Goal: Task Accomplishment & Management: Complete application form

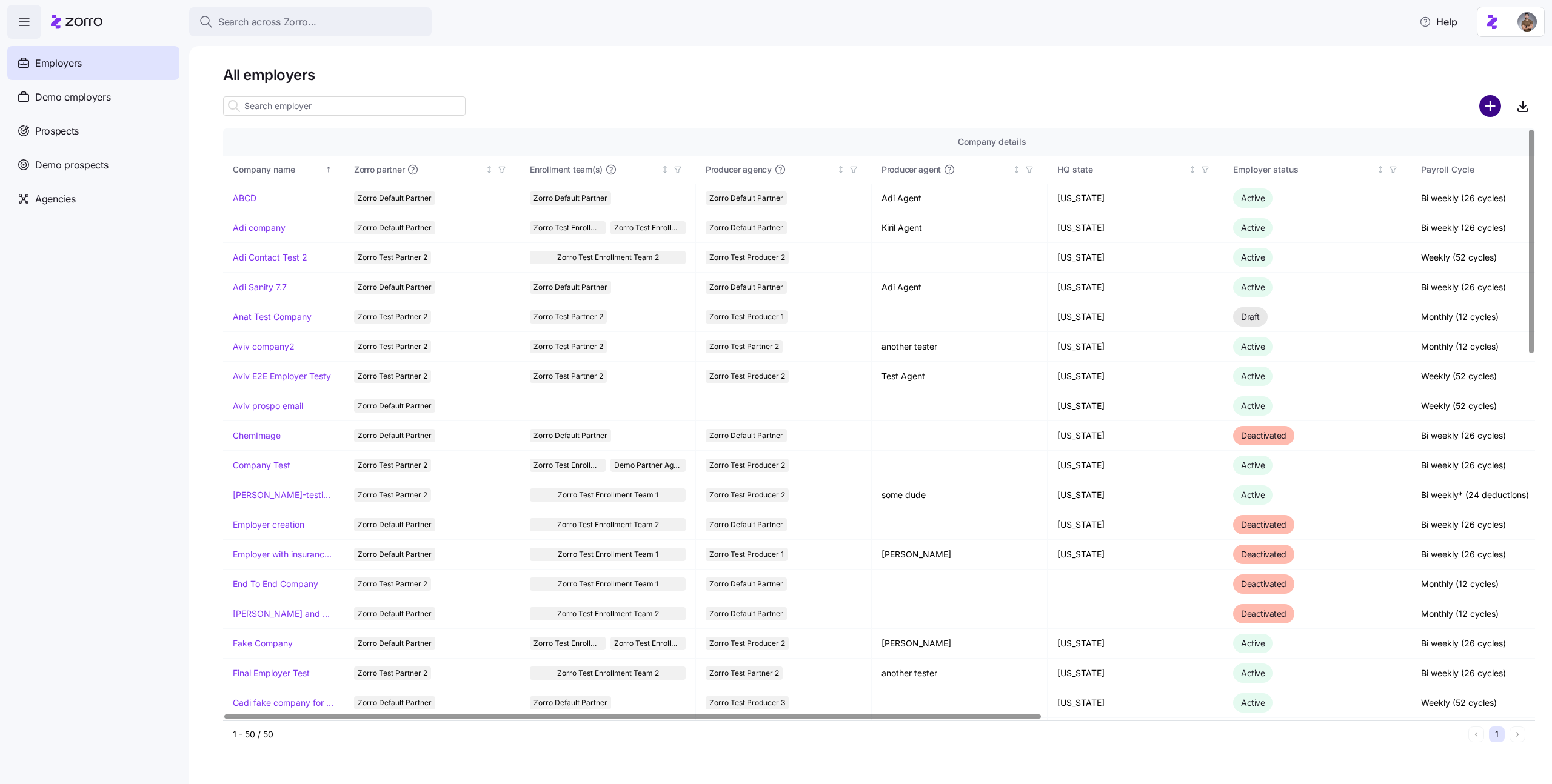
click at [1486, 100] on circle "add icon" at bounding box center [1490, 106] width 20 height 20
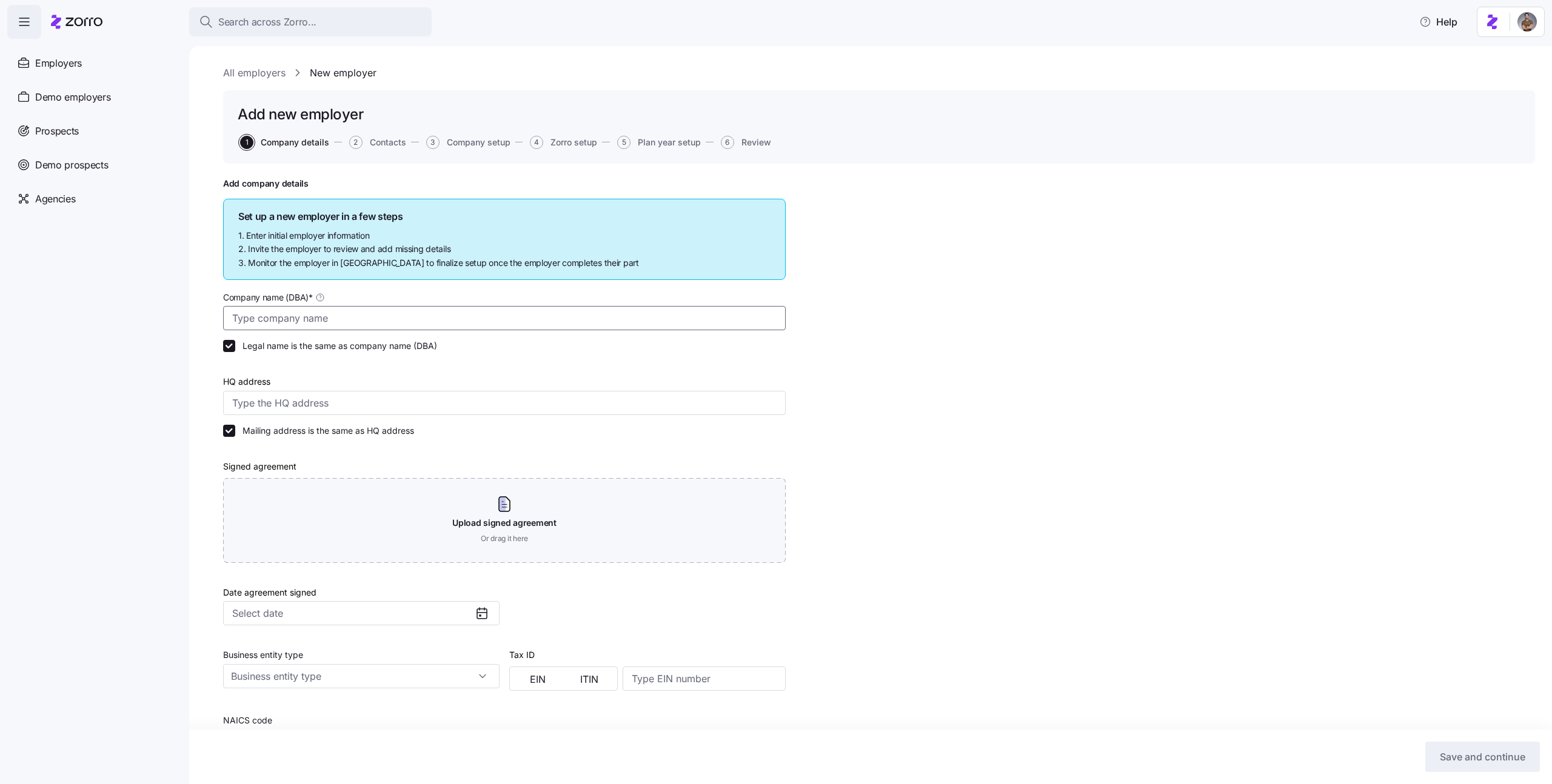
click at [367, 314] on input "Company name (DBA) *" at bounding box center [504, 318] width 563 height 24
type input "T"
type input "Ezekiel Co. (DO NOT TOUCH)"
click at [271, 405] on input "HQ address" at bounding box center [504, 403] width 563 height 24
type input "860 Newburg Ave, Valley Stream, NY 11581, USA"
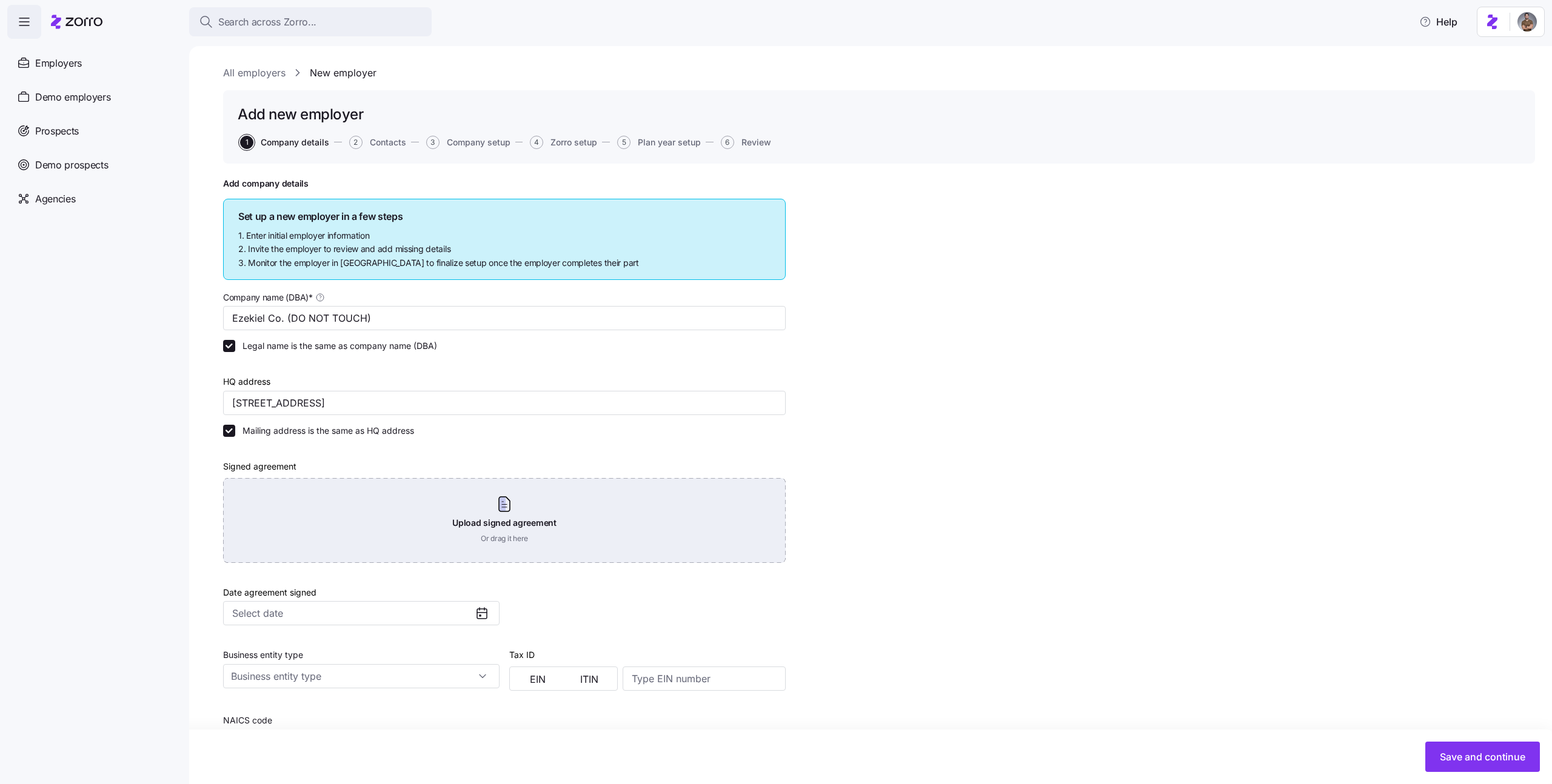
click at [356, 506] on div "Upload signed agreement Or drag it here" at bounding box center [504, 520] width 563 height 85
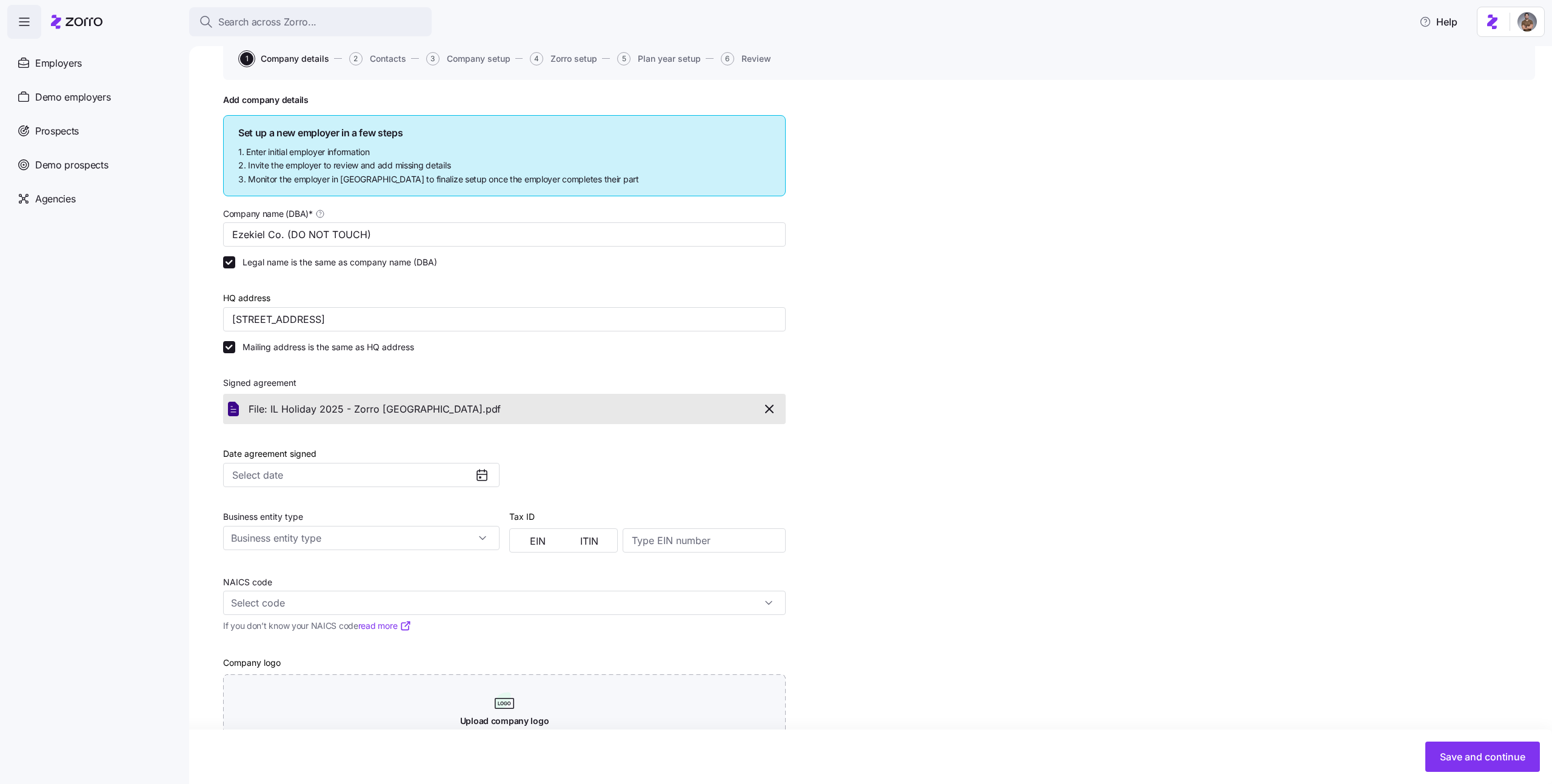
scroll to position [84, 0]
click at [473, 480] on input "Date agreement signed" at bounding box center [361, 474] width 277 height 24
click at [237, 558] on button "1" at bounding box center [246, 563] width 25 height 25
type input "September 1, 2025"
click at [213, 551] on div "All employers New employer Add new employer 1 Company details 2 Contacts 3 Comp…" at bounding box center [870, 415] width 1363 height 738
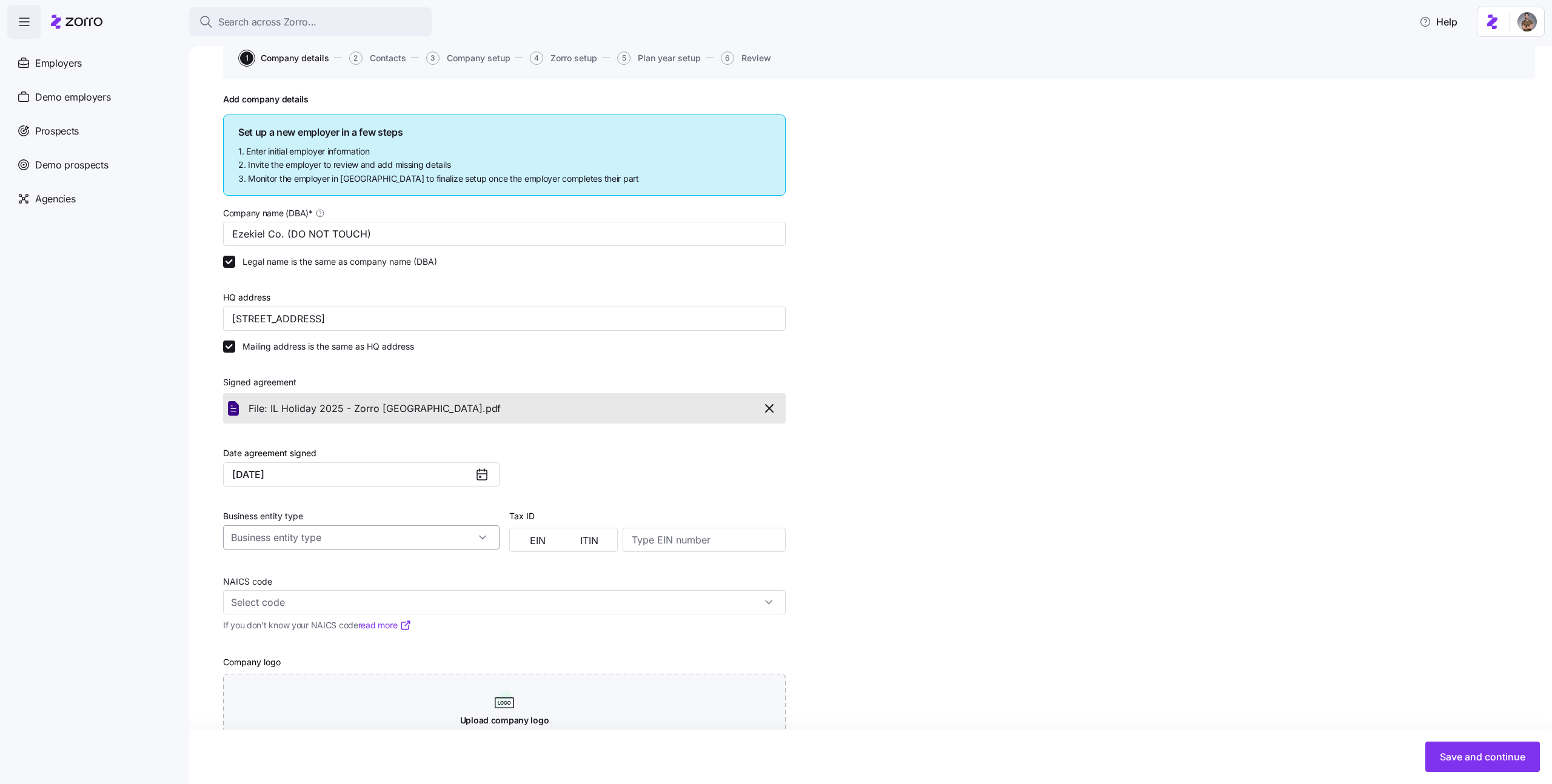
click at [268, 529] on input "Business entity type" at bounding box center [361, 537] width 277 height 24
click at [290, 586] on div "S corporation" at bounding box center [361, 593] width 266 height 23
type input "S corporation"
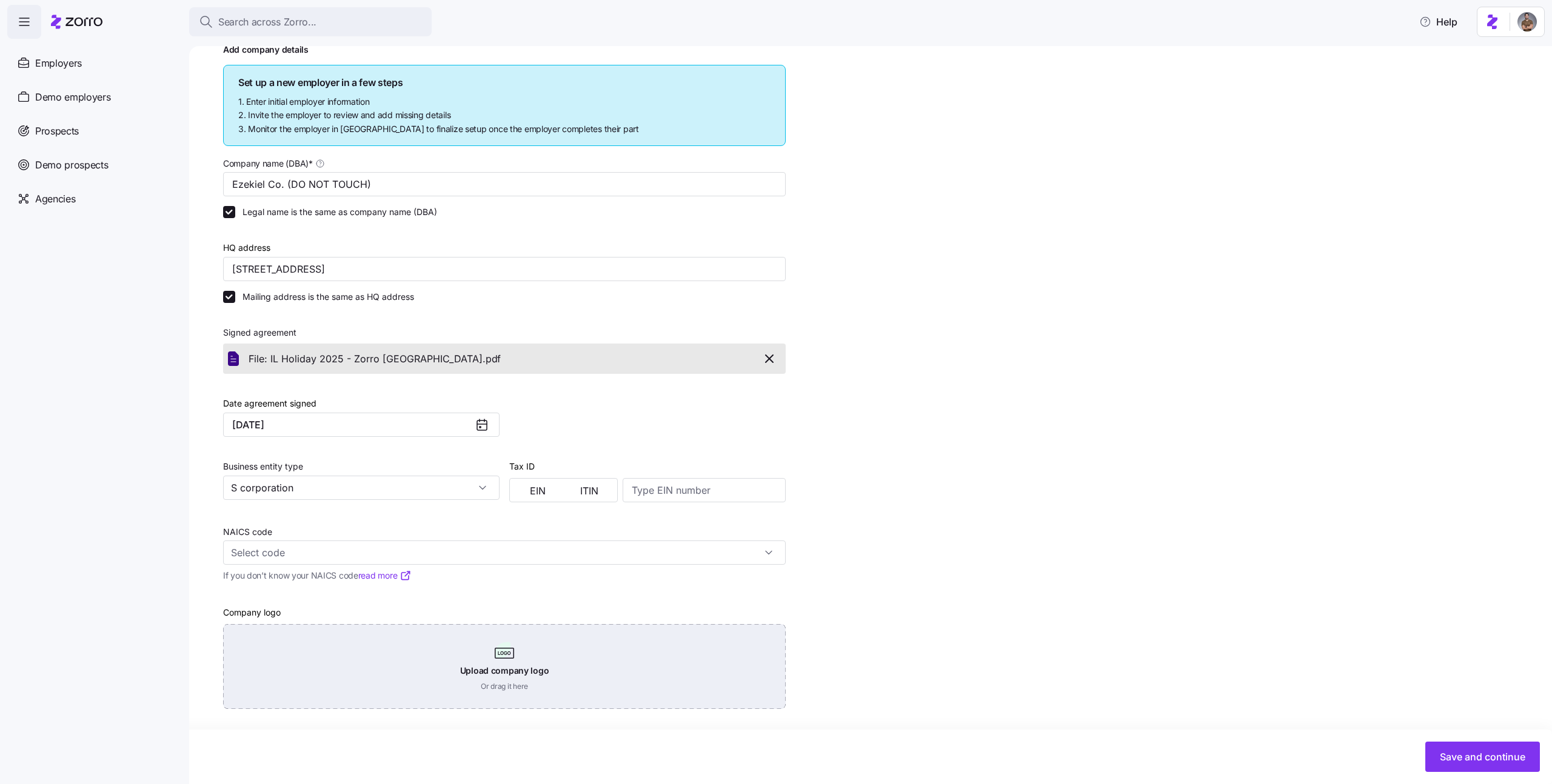
click at [541, 675] on div "Upload company logo Or drag it here" at bounding box center [504, 666] width 563 height 85
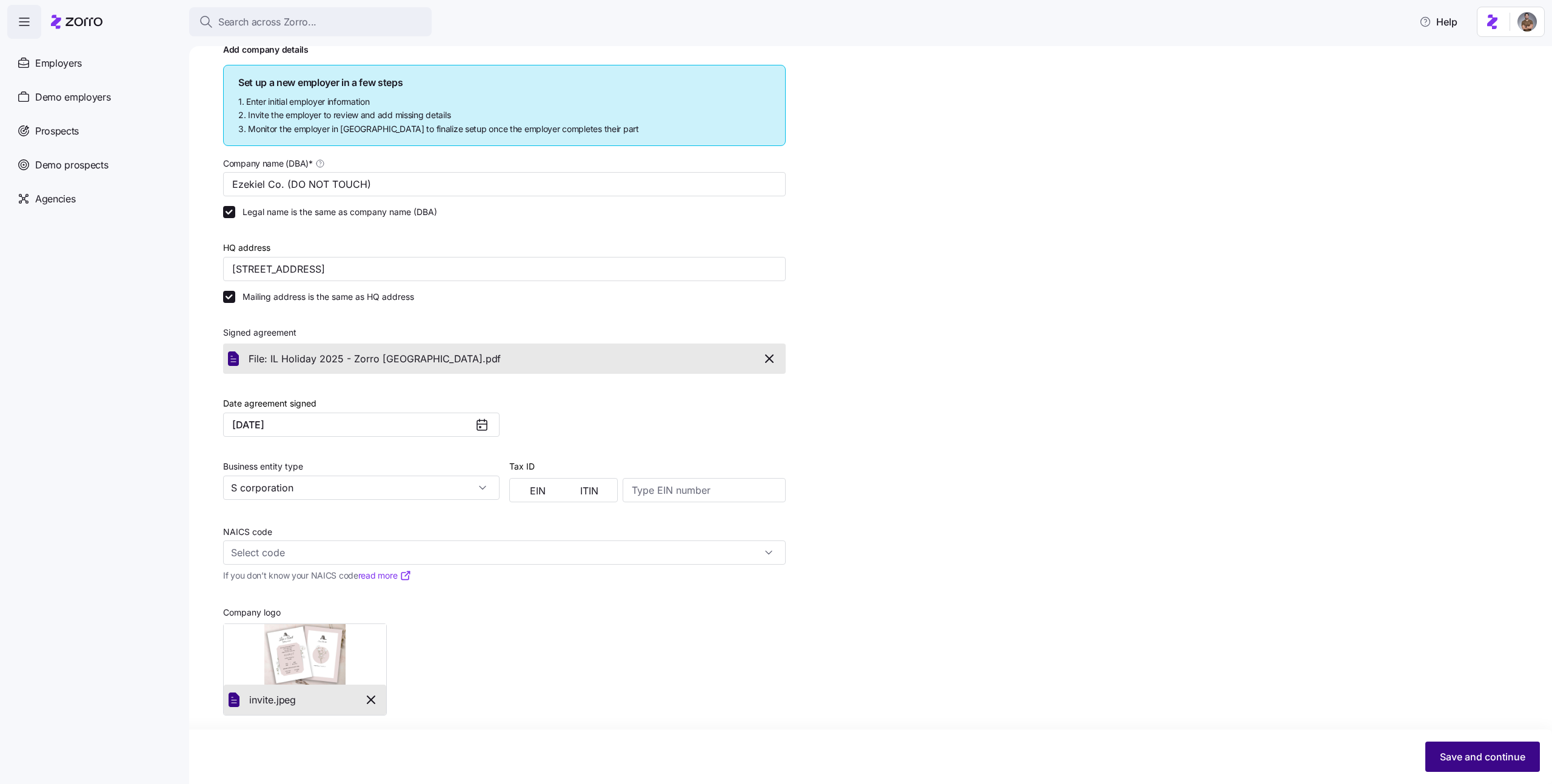
click at [1457, 749] on button "Save and continue" at bounding box center [1483, 757] width 115 height 31
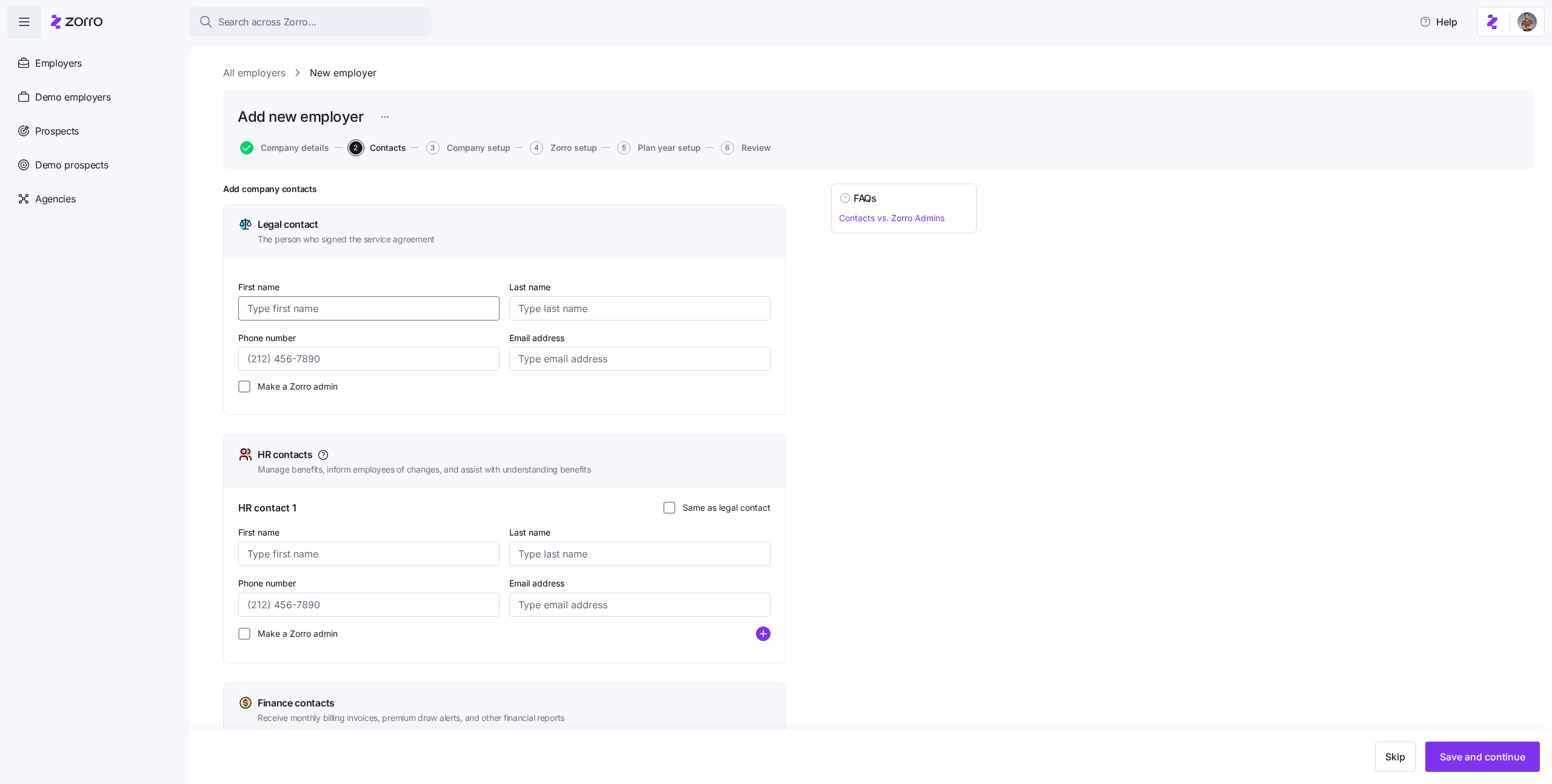
click at [326, 315] on input "First name" at bounding box center [368, 308] width 261 height 24
type input "ק"
type input "Legal"
type input "Admin"
type input "6"
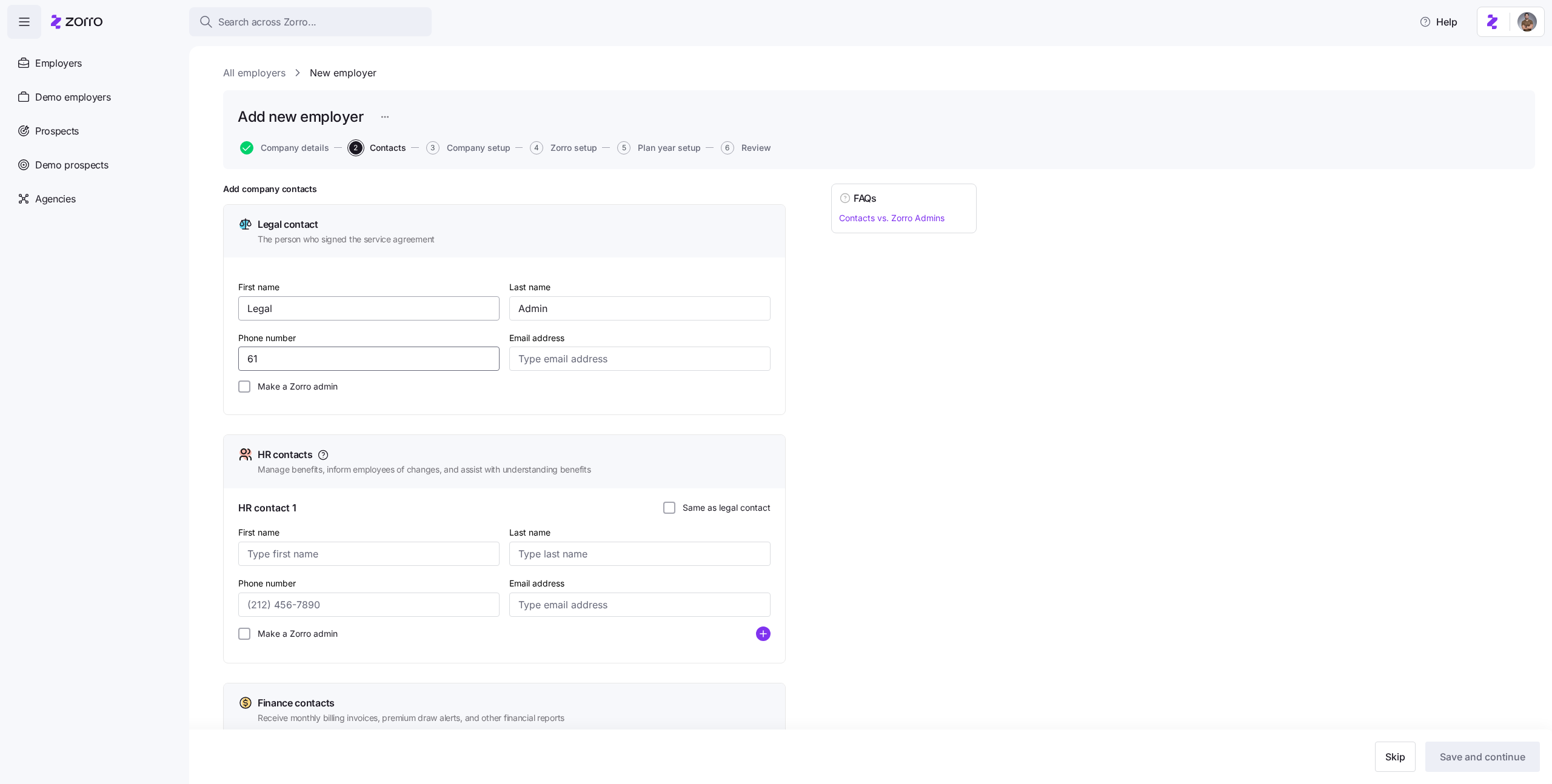
type input "6"
type input "(516) 837-9844"
click at [580, 355] on input "Email address" at bounding box center [640, 359] width 261 height 24
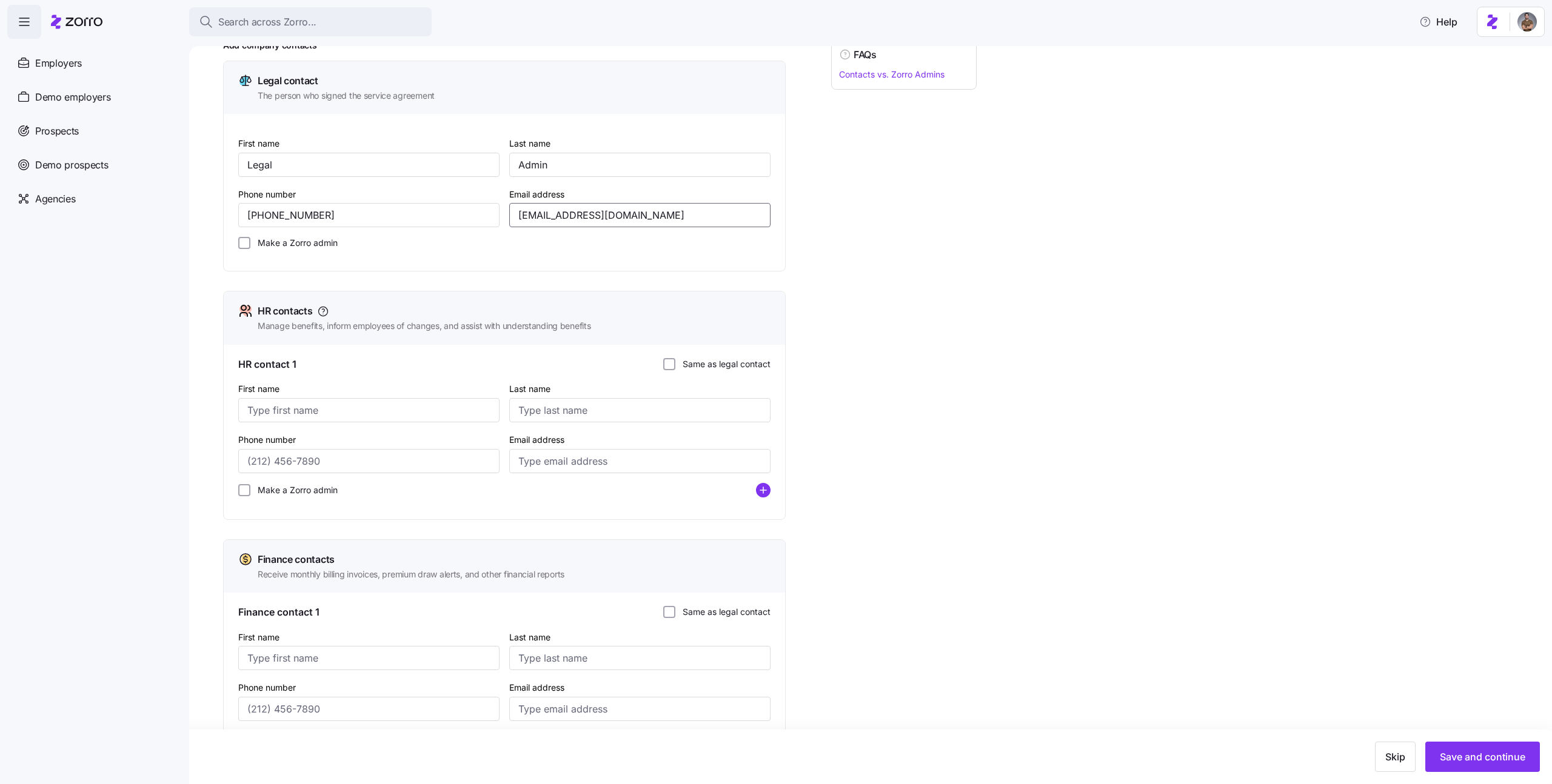
scroll to position [154, 0]
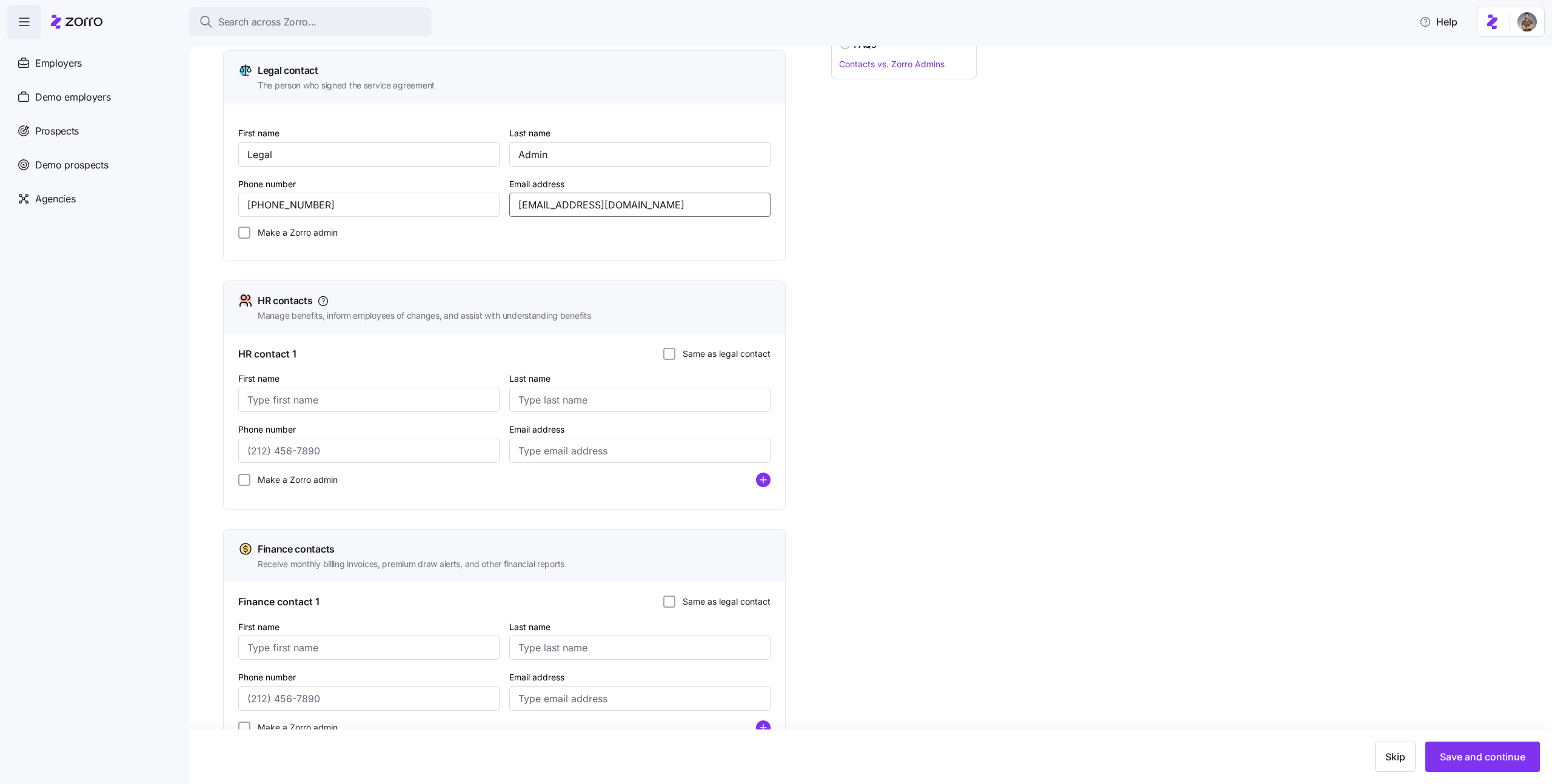
type input "amit.s+legal25@myzorro.co"
click at [289, 234] on label "Make a Zorro admin" at bounding box center [294, 233] width 87 height 12
click at [250, 234] on input "Make a Zorro admin" at bounding box center [244, 233] width 12 height 12
checkbox input "true"
click at [316, 389] on input "First name" at bounding box center [368, 400] width 261 height 24
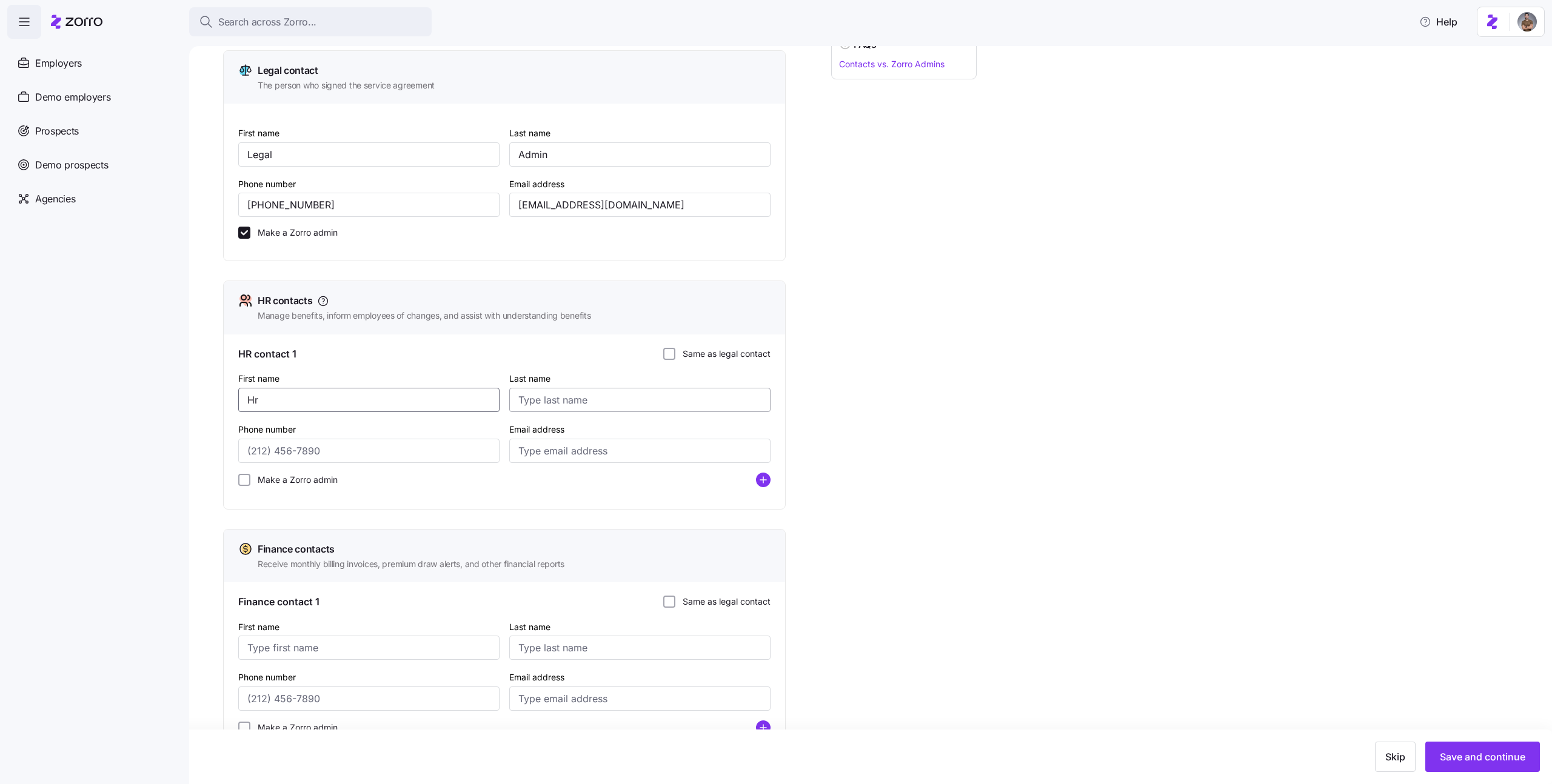
type input "Hr"
click at [602, 397] on input "Last name" at bounding box center [640, 400] width 261 height 24
type input "Admin"
type input "(516) 837-9844"
click at [550, 457] on input "Email address" at bounding box center [640, 451] width 261 height 24
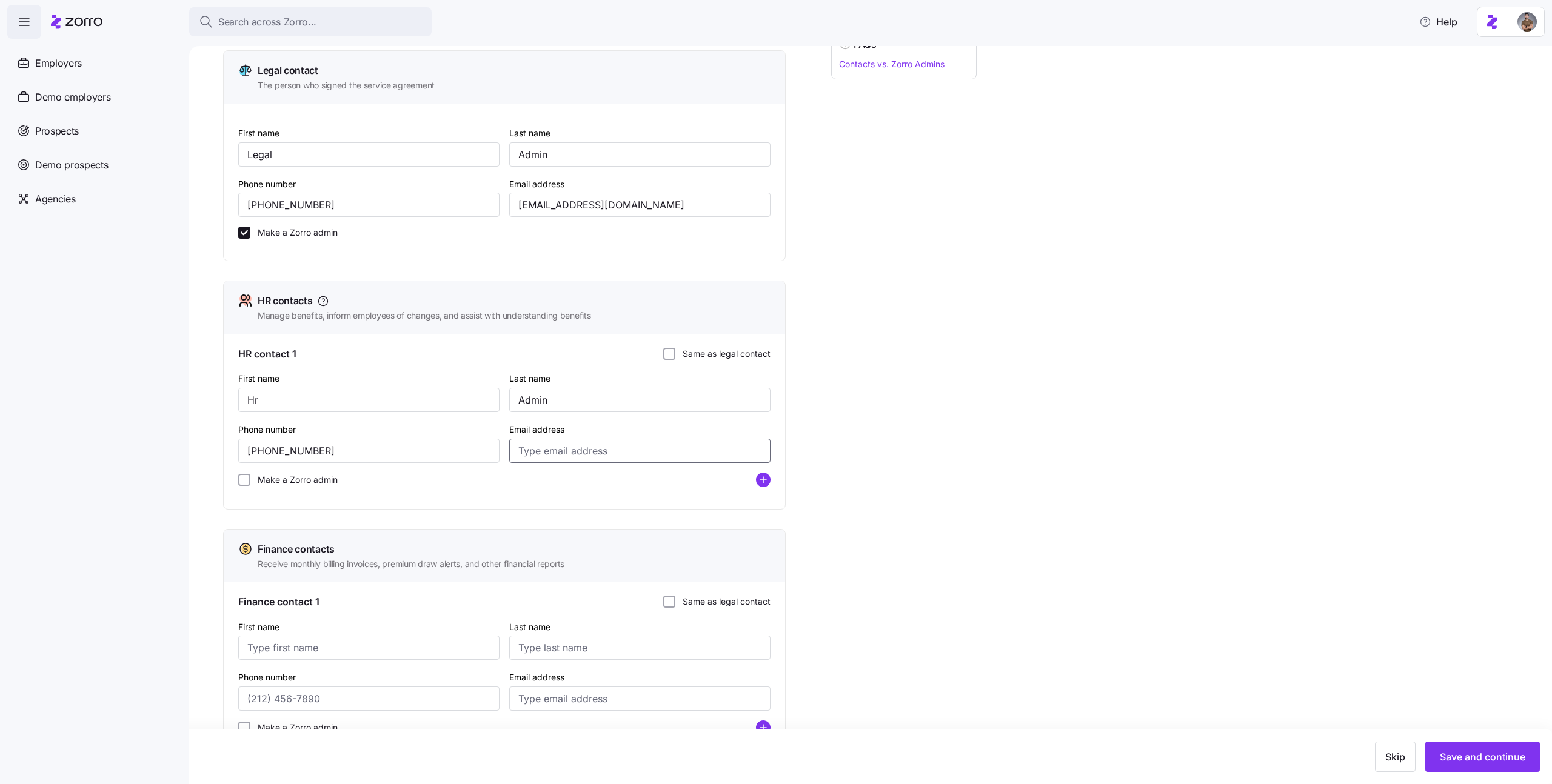
paste input "amit.s+legal25@myzorro.co"
click at [565, 451] on input "amit.s+legal25@myzorro.co" at bounding box center [640, 451] width 261 height 24
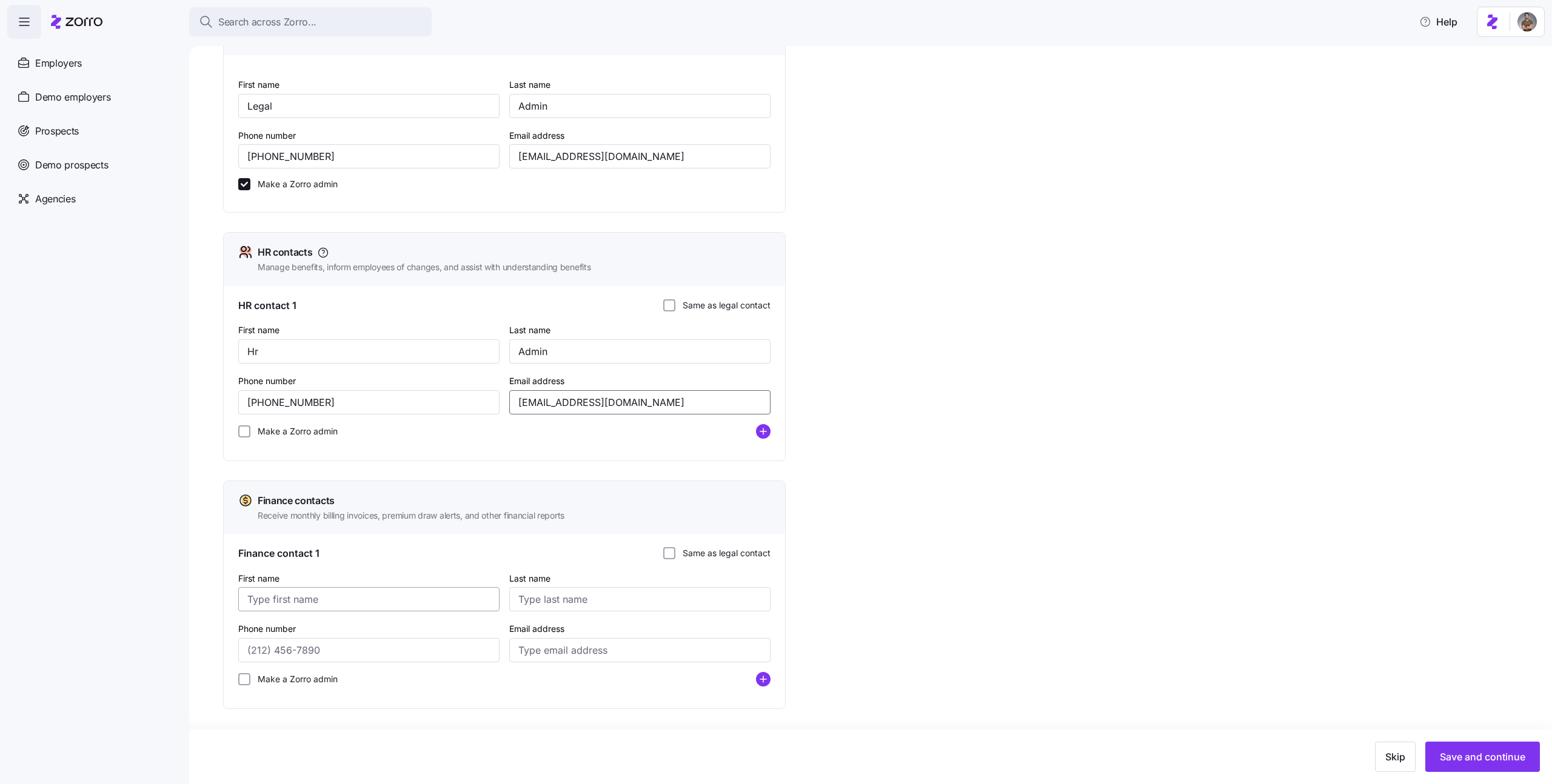
type input "amit.s+hr25@myzorro.co"
click at [317, 607] on input "First name" at bounding box center [368, 599] width 261 height 24
type input "Finance"
type input "Admin"
type input "(516) 837-9844"
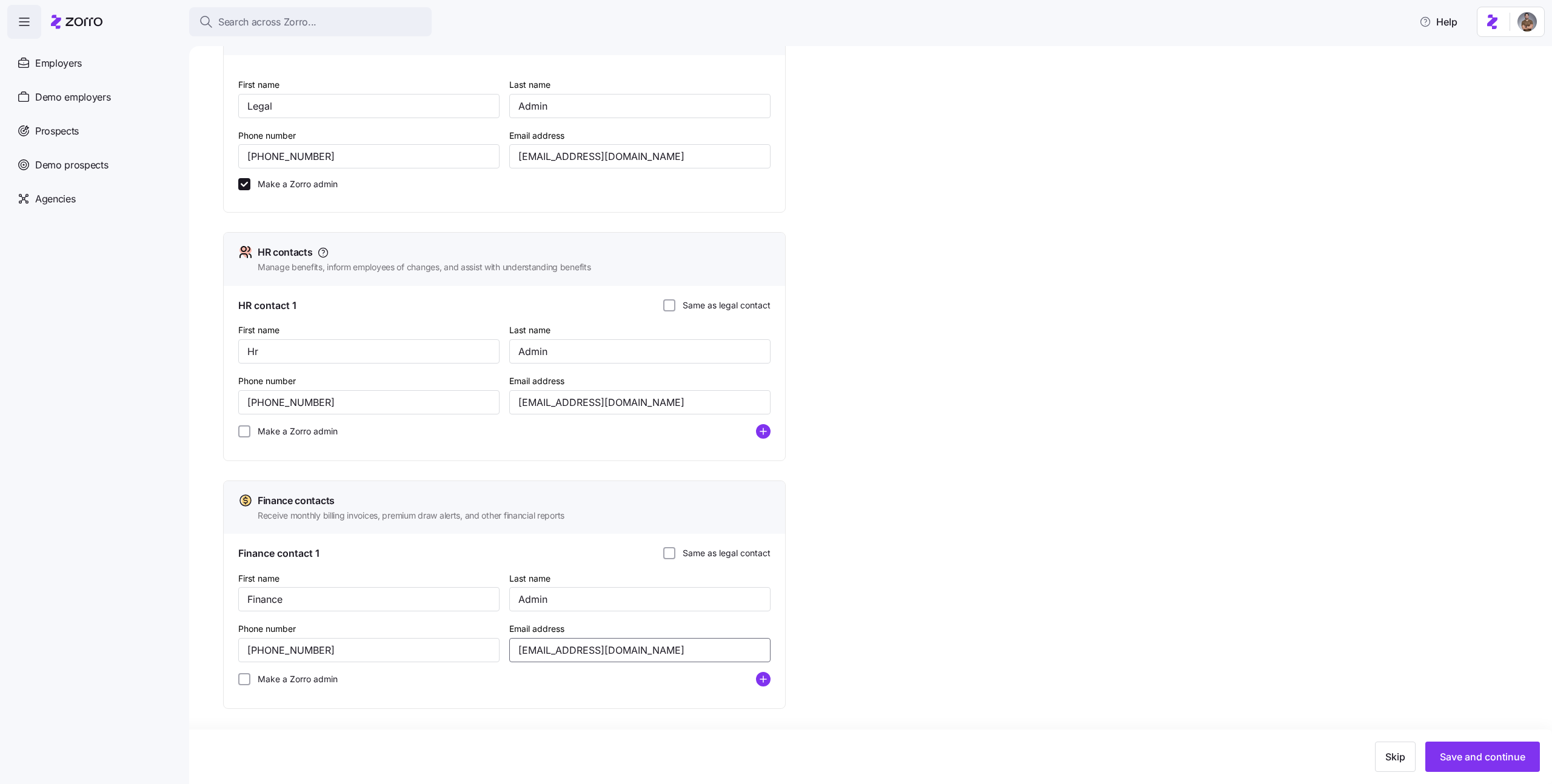
type input "amit.s+finance25@myzorro.co"
click at [1264, 524] on div "Add company contacts Legal contact The person who signed the service agreement …" at bounding box center [879, 375] width 1312 height 788
click at [1460, 754] on span "Save and continue" at bounding box center [1483, 756] width 86 height 14
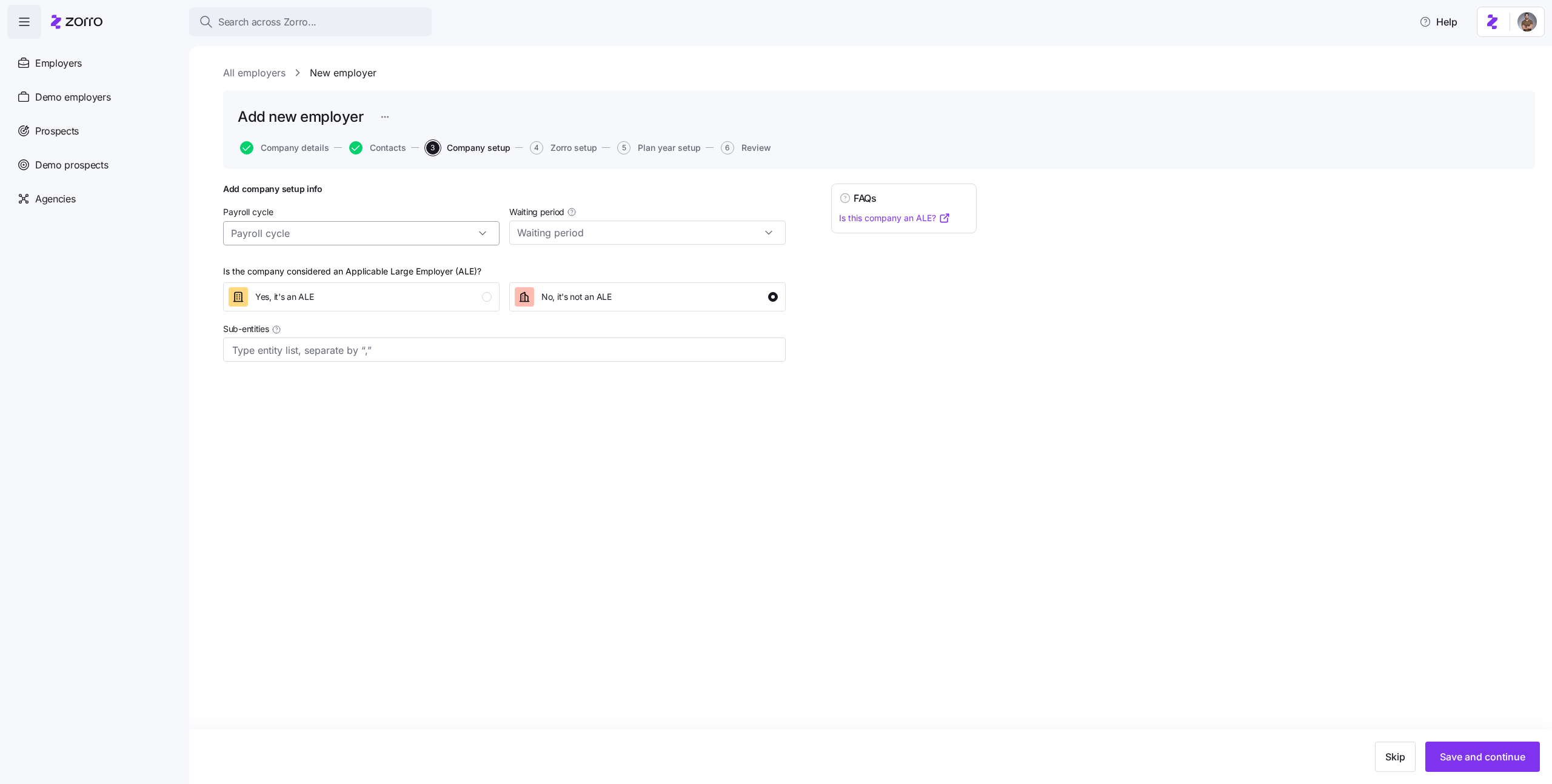
click at [382, 230] on input "Payroll cycle" at bounding box center [361, 234] width 277 height 24
click at [317, 329] on div "Monthly (12 cycles)" at bounding box center [361, 335] width 266 height 23
type input "Monthly (12 cycles)"
click at [589, 222] on input "Waiting period" at bounding box center [647, 233] width 277 height 24
click at [545, 269] on span "No waiting period" at bounding box center [556, 266] width 70 height 14
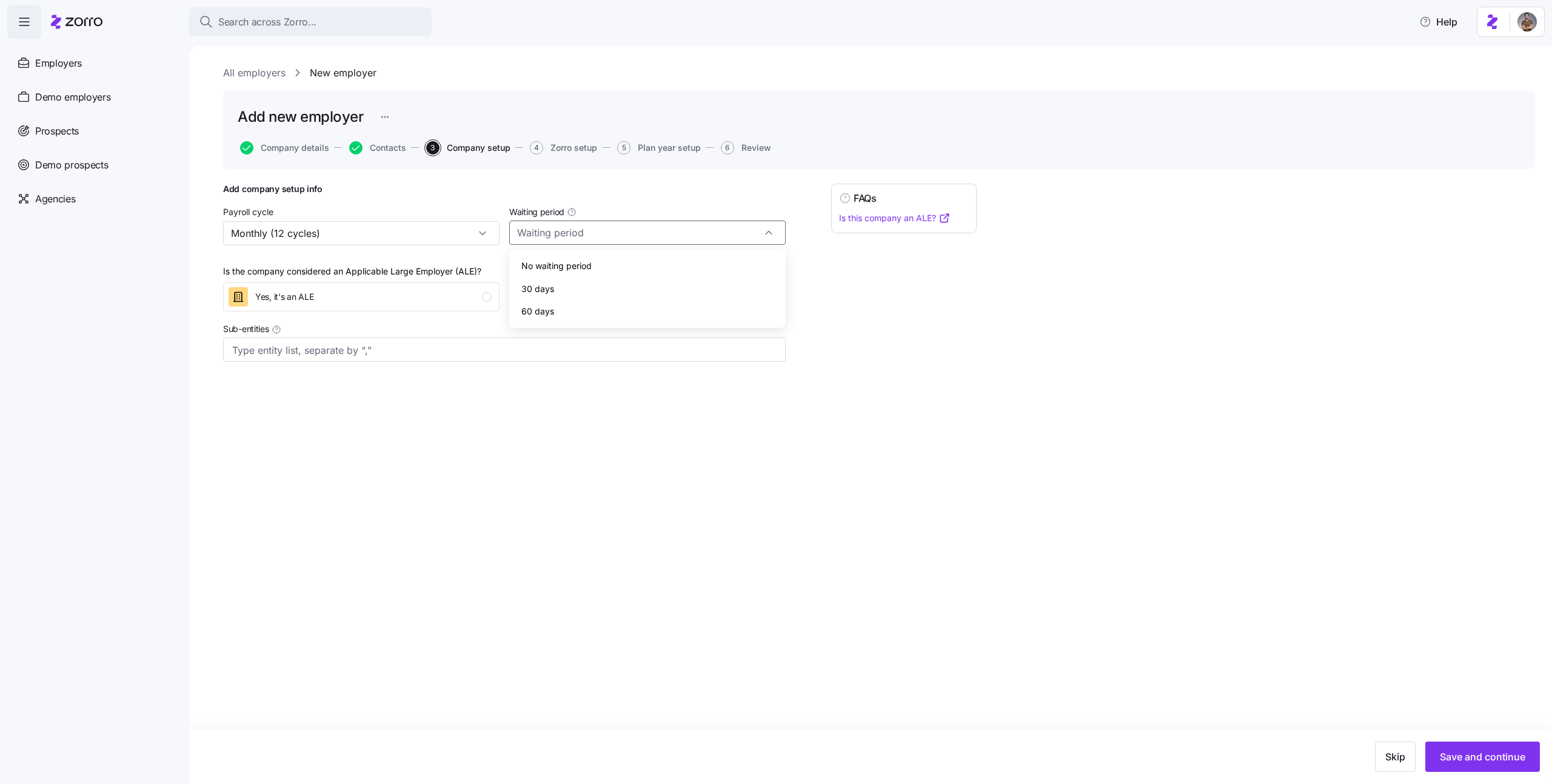
type input "No waiting period"
click at [611, 291] on span "No, it's not an ALE" at bounding box center [576, 297] width 70 height 12
click at [1014, 481] on div "All employers New employer Add new employer Company details Contacts 3 Company …" at bounding box center [870, 415] width 1363 height 738
click at [1452, 750] on span "Save and continue" at bounding box center [1483, 756] width 86 height 14
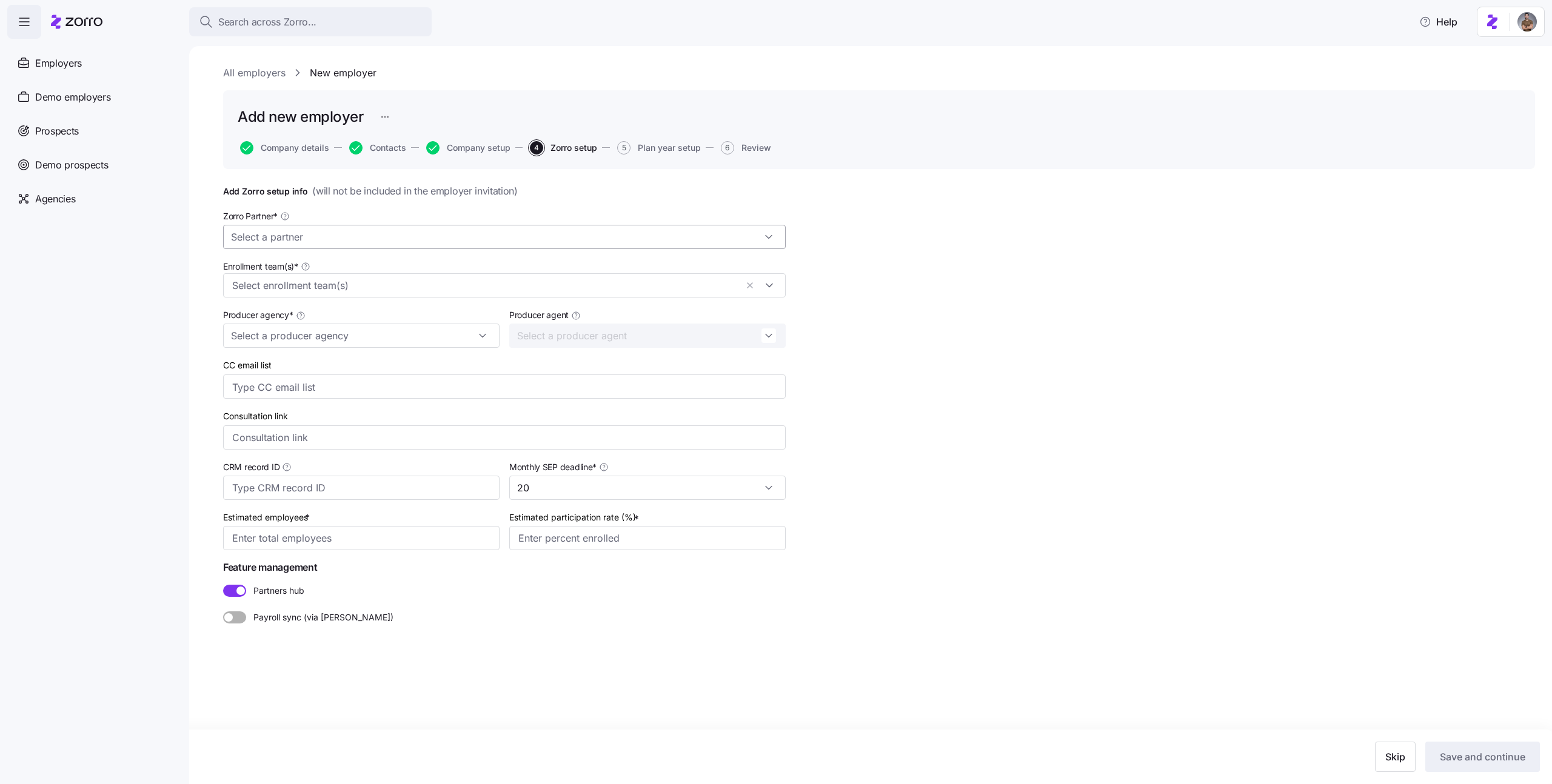
click at [317, 232] on input "Zorro Partner *" at bounding box center [504, 237] width 563 height 24
click at [310, 290] on span "Zorro Default Partner" at bounding box center [277, 293] width 84 height 14
type input "Zorro Default Partner"
click at [291, 282] on input "Enrollment team(s) *" at bounding box center [485, 285] width 504 height 16
click at [288, 337] on div "Zorro Test Enrollment Team 1" at bounding box center [504, 338] width 545 height 14
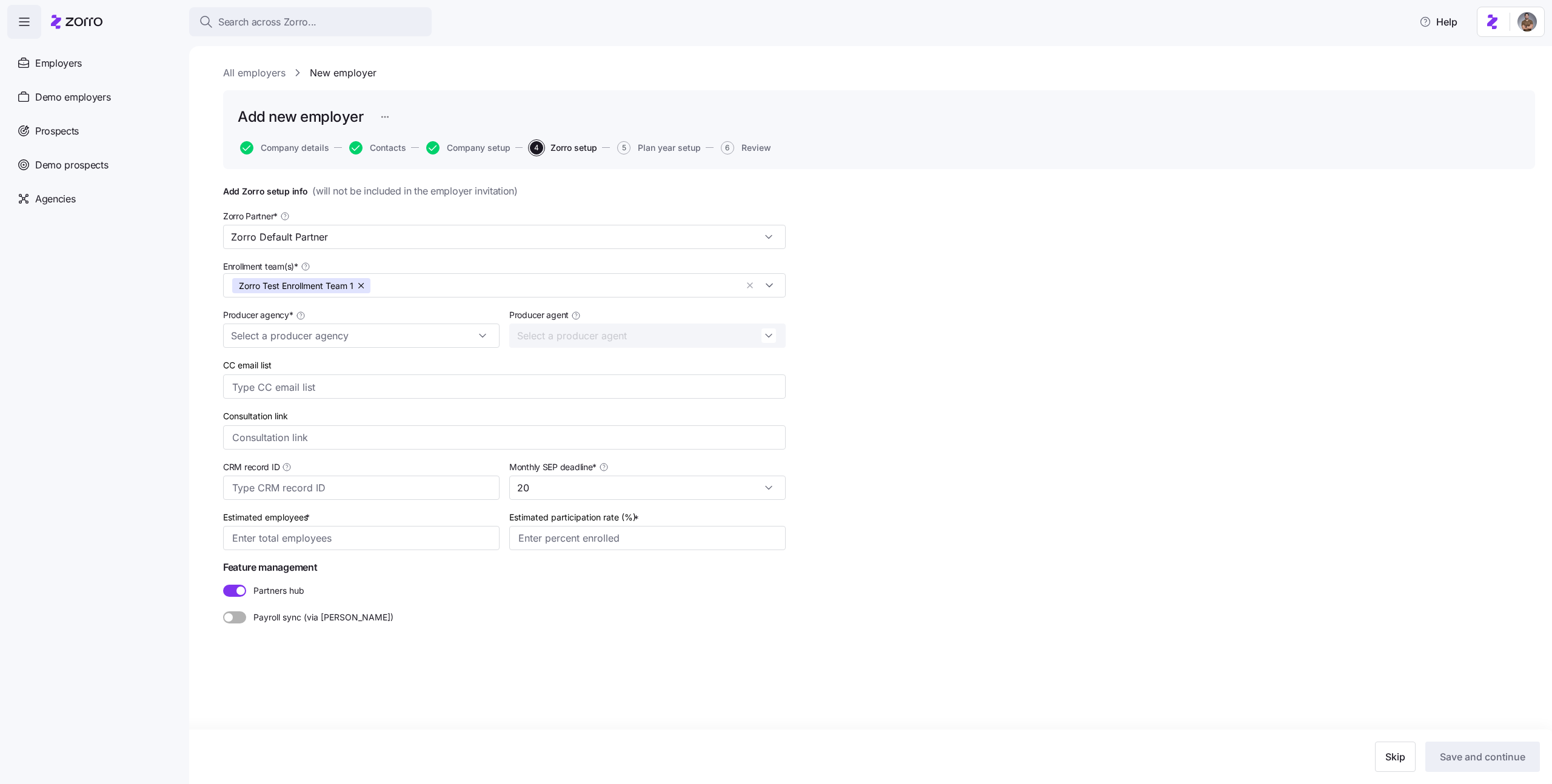
click at [135, 338] on nav "Employers Demo employers Prospects Demo prospects Agencies" at bounding box center [94, 411] width 189 height 745
click at [258, 338] on input "Producer agency *" at bounding box center [361, 336] width 277 height 24
click at [283, 402] on div "Zorro Test Producer 1" at bounding box center [361, 392] width 266 height 23
type input "Zorro Test Producer 1"
click at [575, 341] on input "Producer agent" at bounding box center [647, 336] width 277 height 24
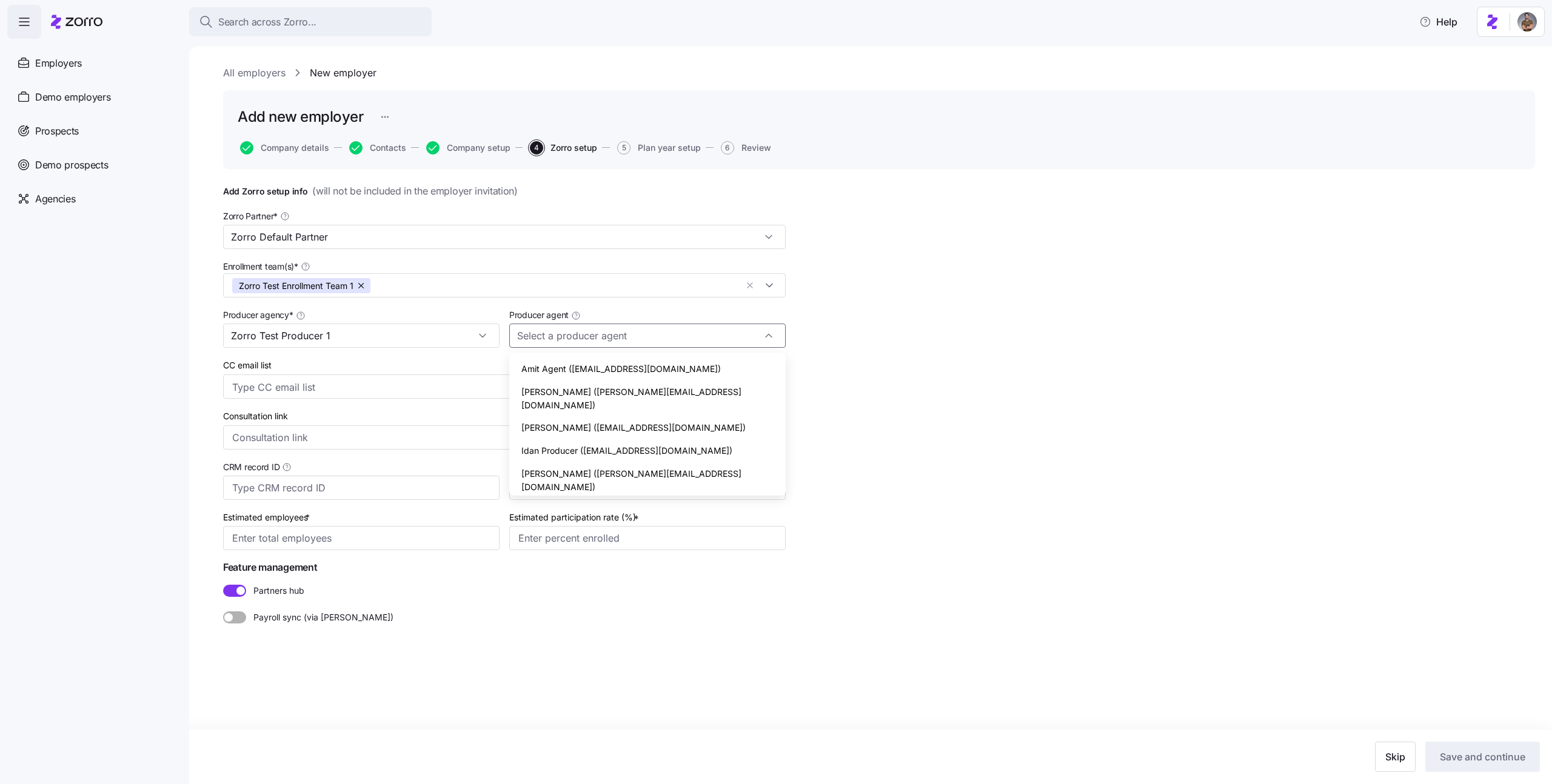
click at [570, 374] on span "Amit Agent (amit.s+broker@myzorro.co)" at bounding box center [621, 369] width 199 height 14
type input "Amit Agent (amit.s+broker@myzorro.co)"
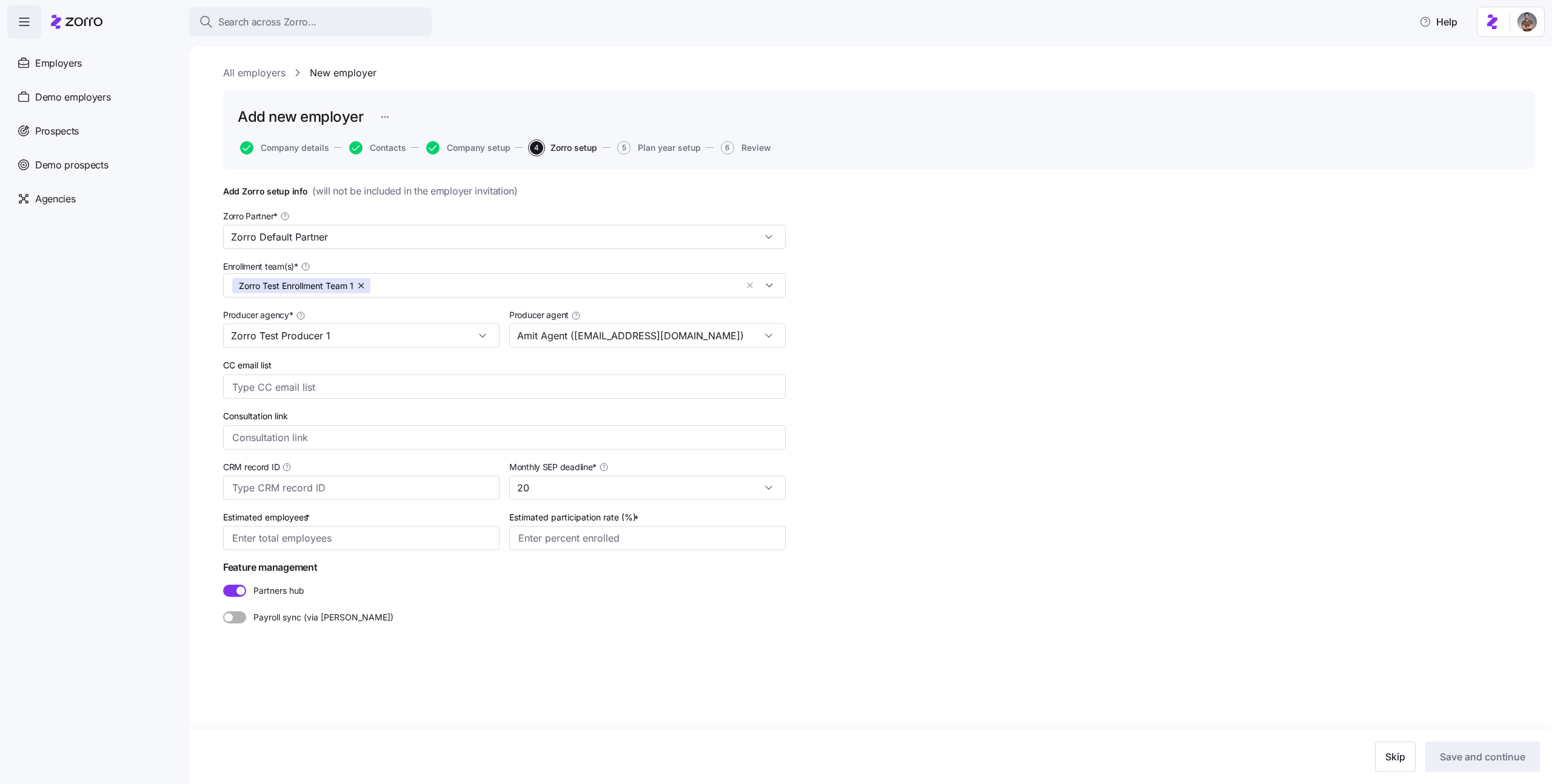
click at [905, 397] on div "Add Zorro setup info ( will not be included in the employer invitation ) Zorro …" at bounding box center [879, 433] width 1312 height 501
click at [378, 545] on input "Estimated employees *" at bounding box center [361, 538] width 277 height 24
type input "30"
click at [647, 529] on input "Estimated participation rate (%) *" at bounding box center [647, 538] width 277 height 24
type input "50%"
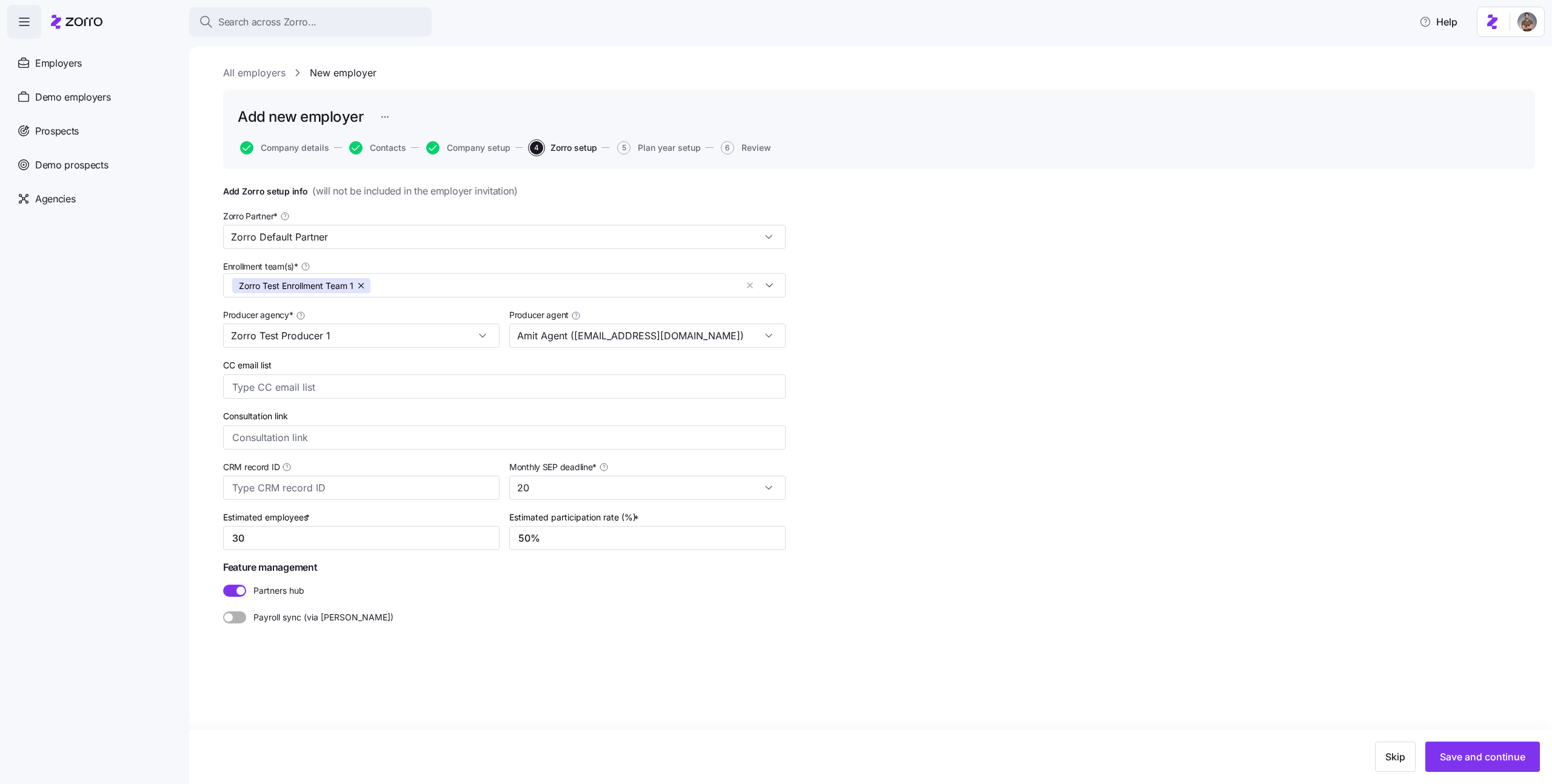
click at [619, 586] on label "Partners hub" at bounding box center [504, 591] width 563 height 12
click at [223, 585] on input "Partners hub" at bounding box center [223, 585] width 0 height 0
click at [1199, 505] on div "Add Zorro setup info ( will not be included in the employer invitation ) Zorro …" at bounding box center [879, 433] width 1312 height 501
click at [1473, 753] on span "Save and continue" at bounding box center [1483, 756] width 86 height 14
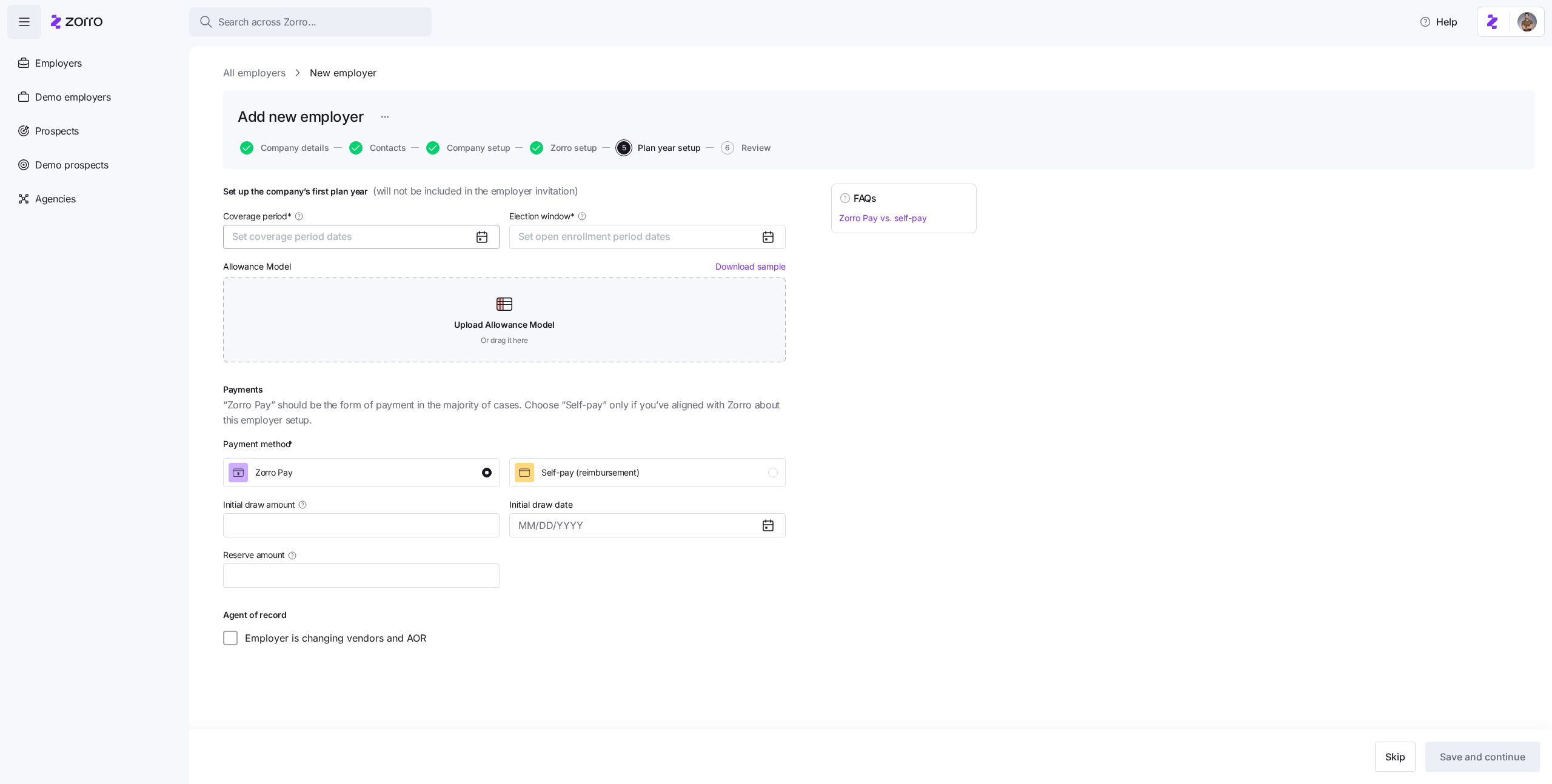
click at [330, 232] on span "Set coverage period dates" at bounding box center [292, 236] width 120 height 12
click at [281, 381] on button "Oct" at bounding box center [264, 382] width 61 height 25
click at [372, 387] on button "Dec" at bounding box center [385, 382] width 61 height 25
click at [542, 237] on span "Set open enrollment period dates" at bounding box center [594, 236] width 152 height 12
click at [535, 324] on button "1" at bounding box center [532, 325] width 25 height 25
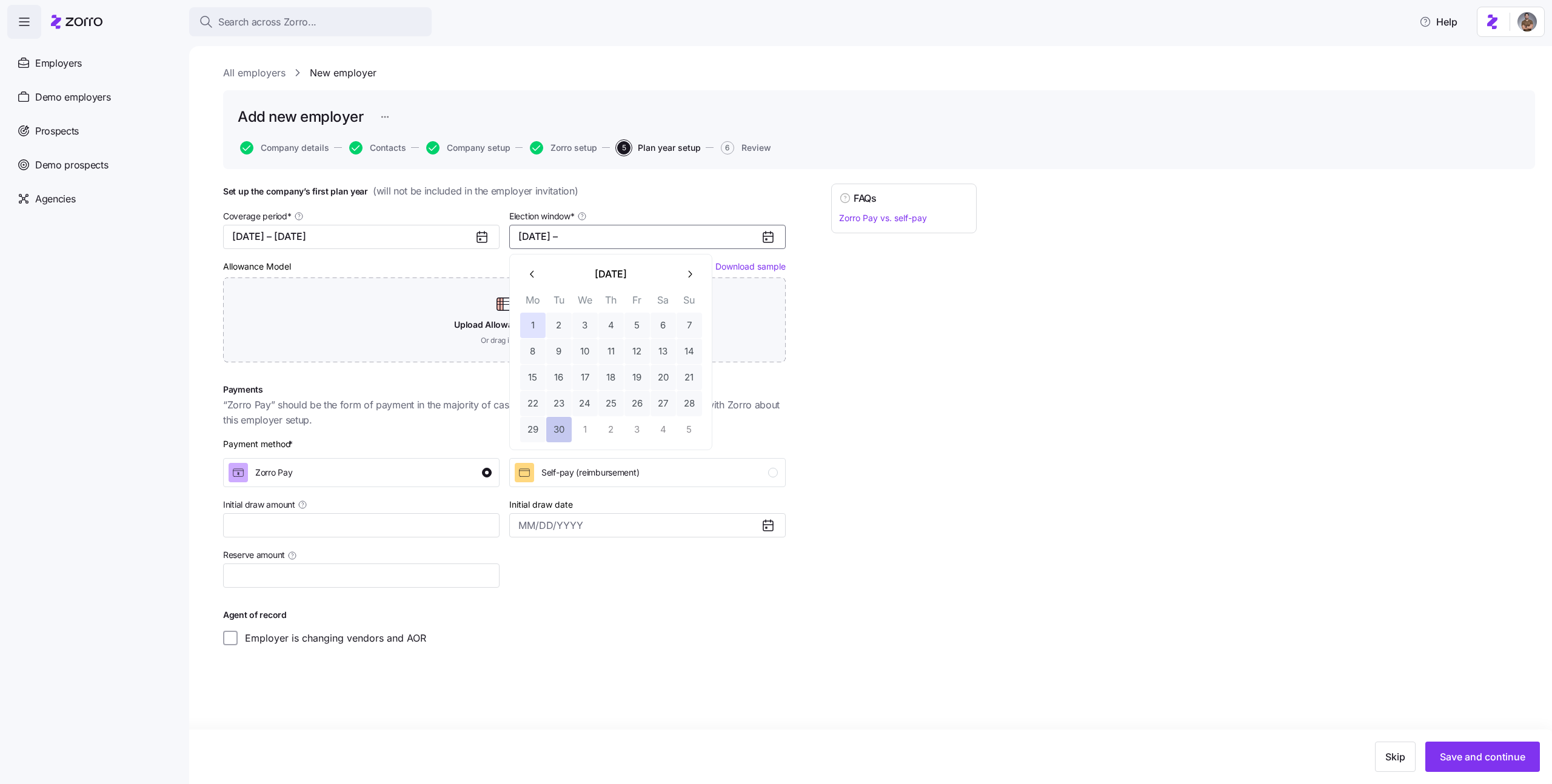
click at [559, 428] on button "30" at bounding box center [559, 429] width 25 height 25
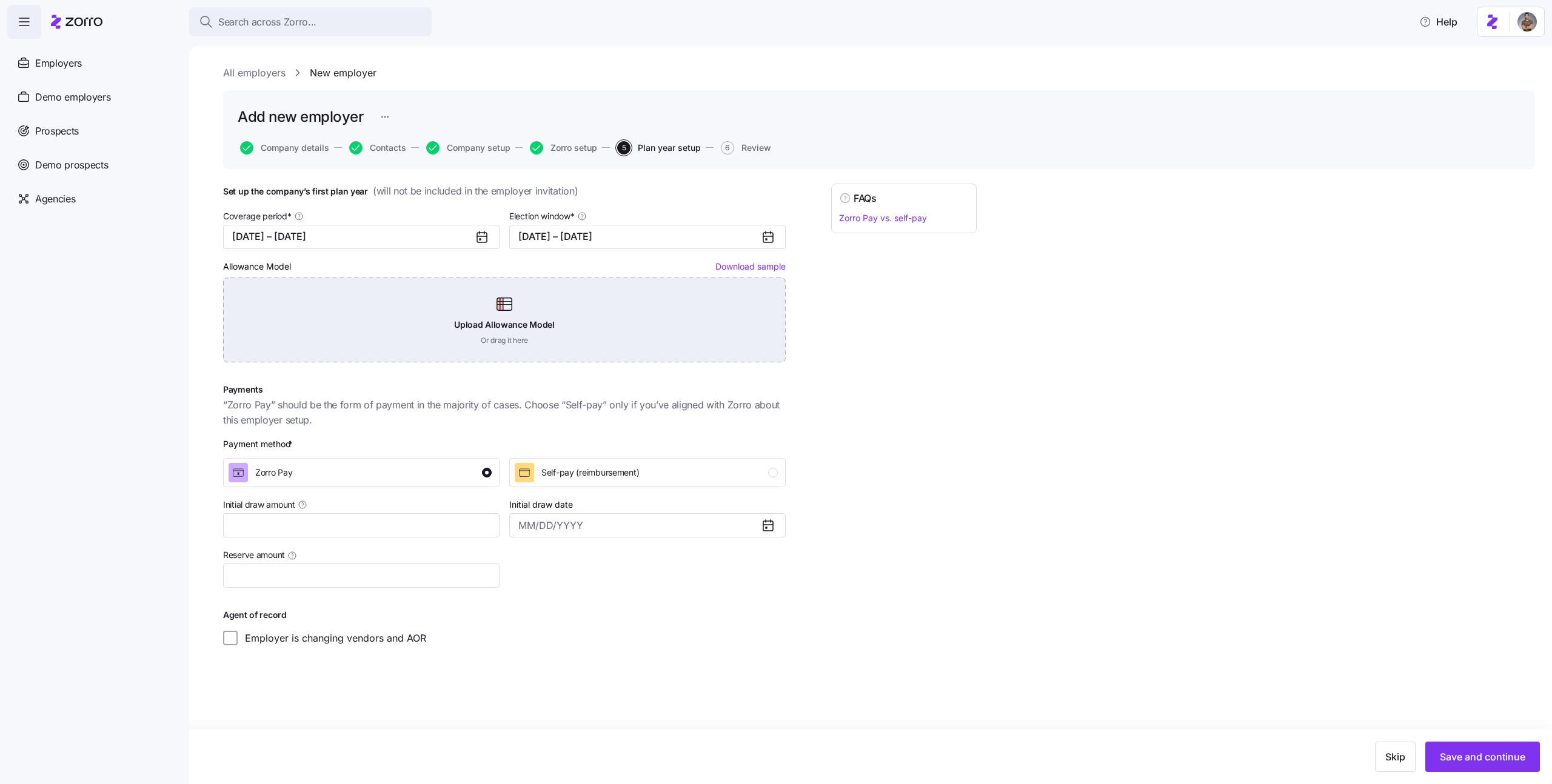
click at [579, 313] on div "Upload Allowance Model Or drag it here" at bounding box center [504, 319] width 563 height 85
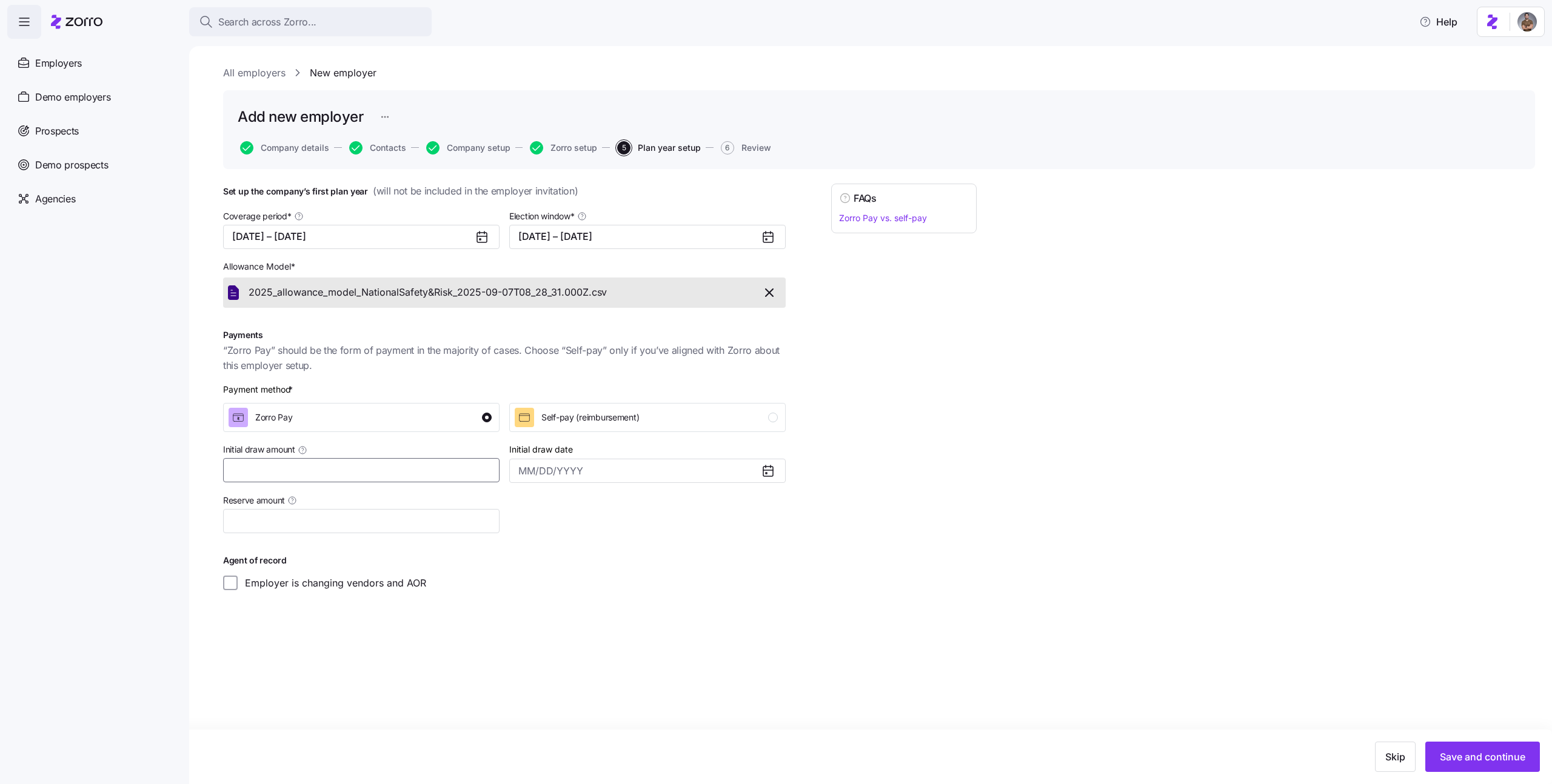
click at [359, 469] on input "Initial draw amount" at bounding box center [361, 470] width 277 height 24
click at [277, 474] on input "Initial draw amount" at bounding box center [361, 470] width 277 height 24
type input "$35,000"
click at [308, 644] on div "Set up the company’s first plan year ( will not be included in the employer inv…" at bounding box center [879, 417] width 1312 height 467
click at [1445, 745] on button "Save and continue" at bounding box center [1483, 757] width 115 height 31
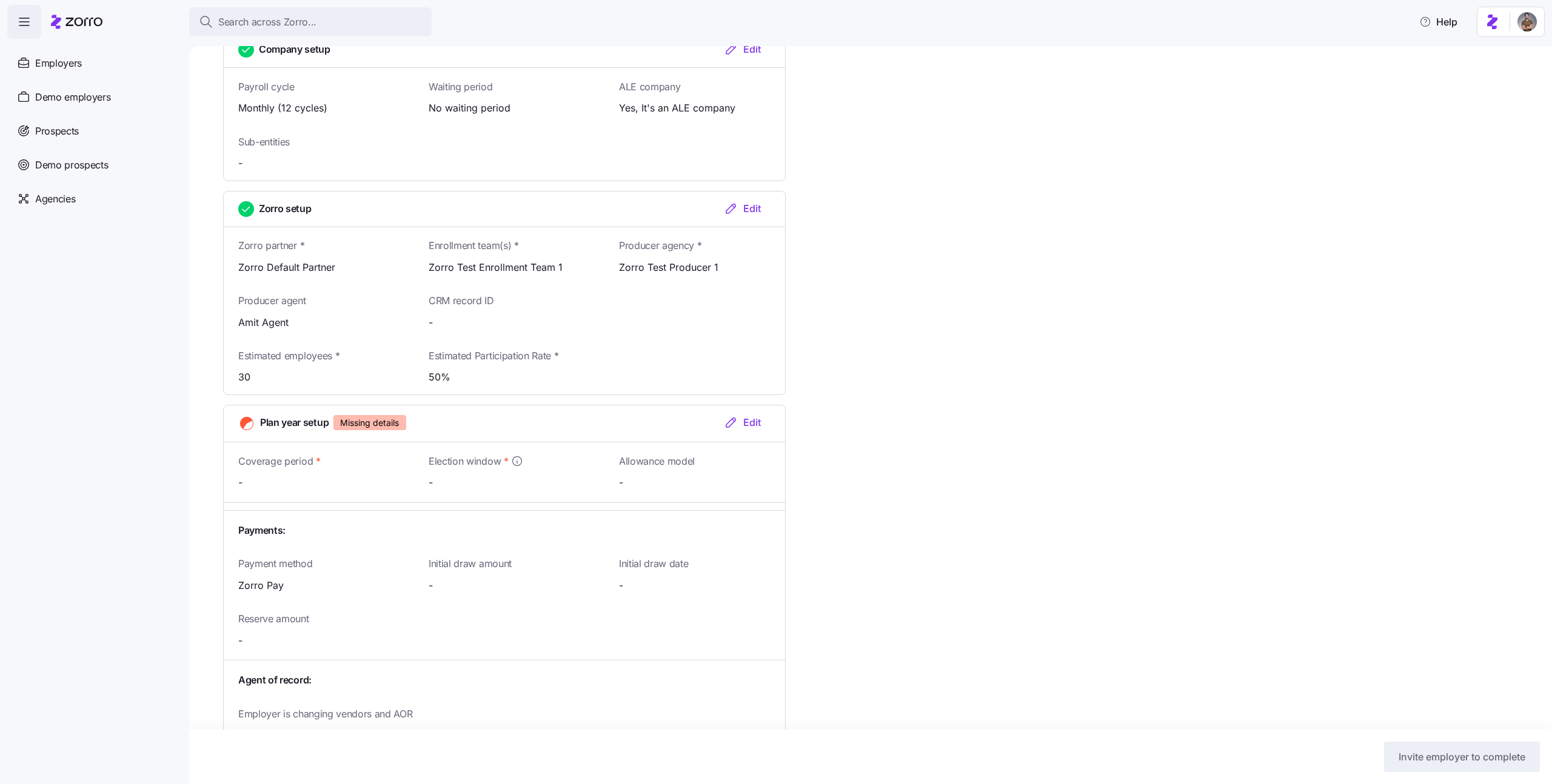
scroll to position [898, 0]
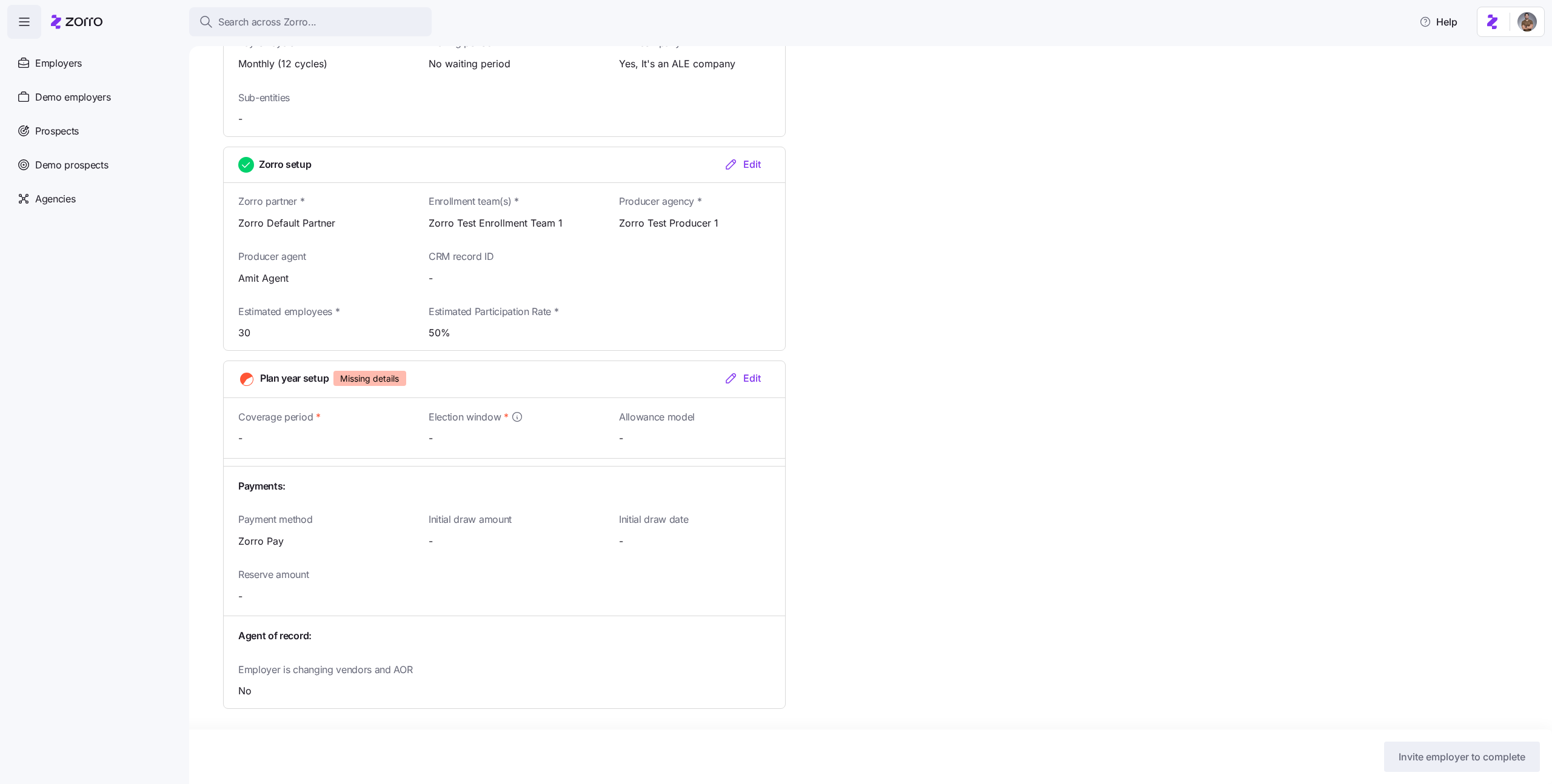
click at [752, 374] on div "Edit" at bounding box center [742, 378] width 37 height 14
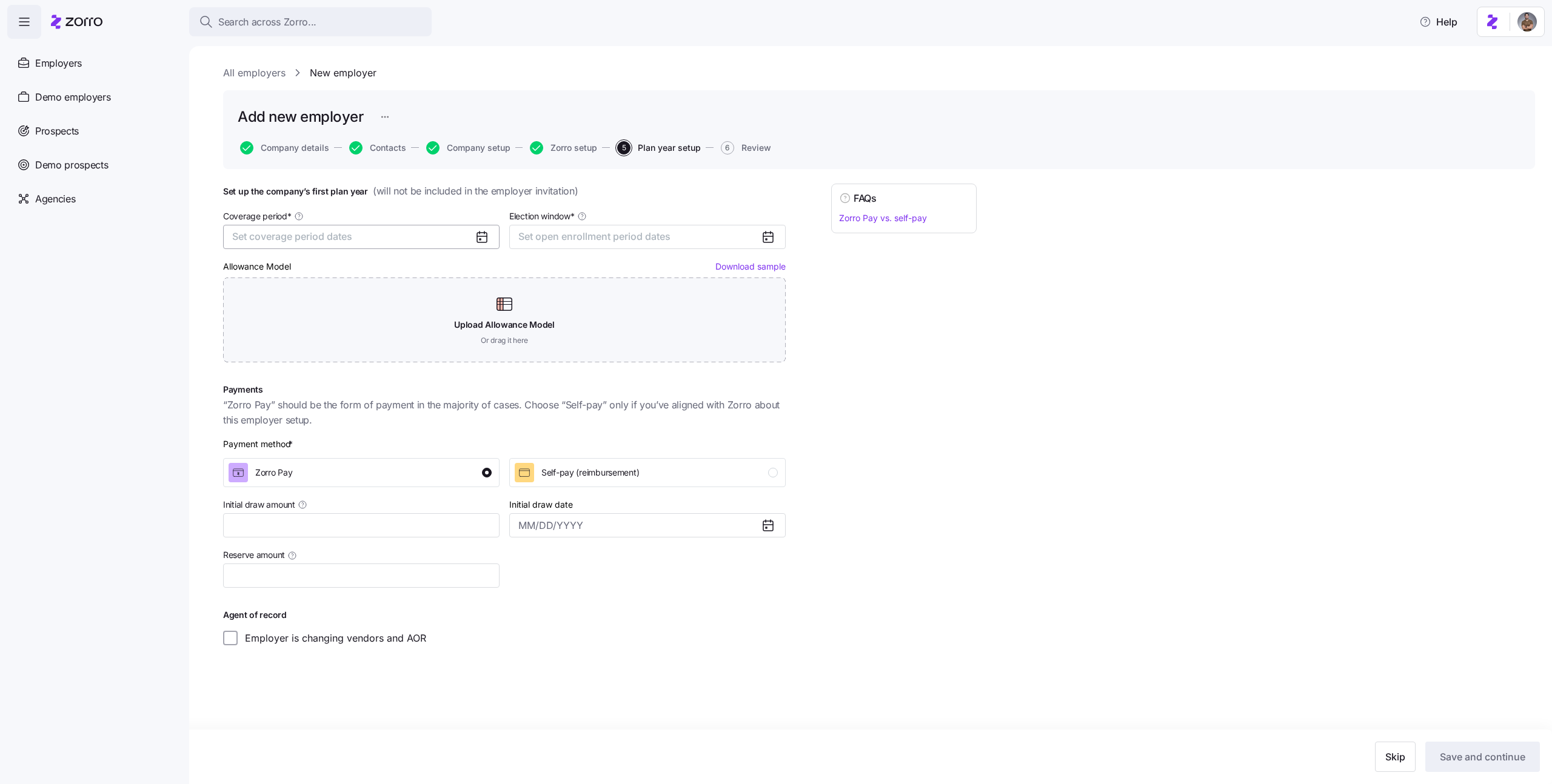
type input "$35,000"
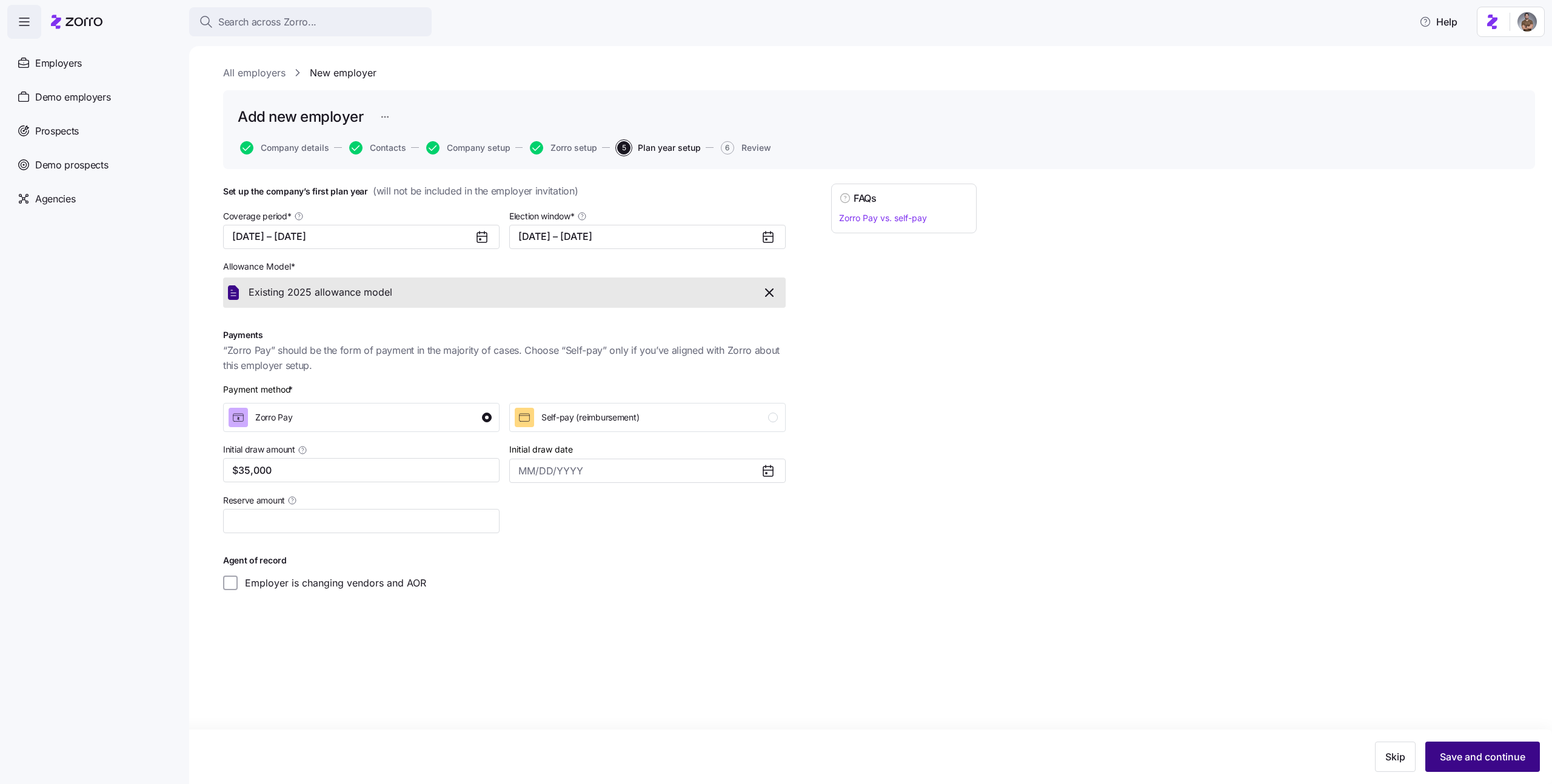
click at [1485, 763] on span "Save and continue" at bounding box center [1483, 756] width 86 height 14
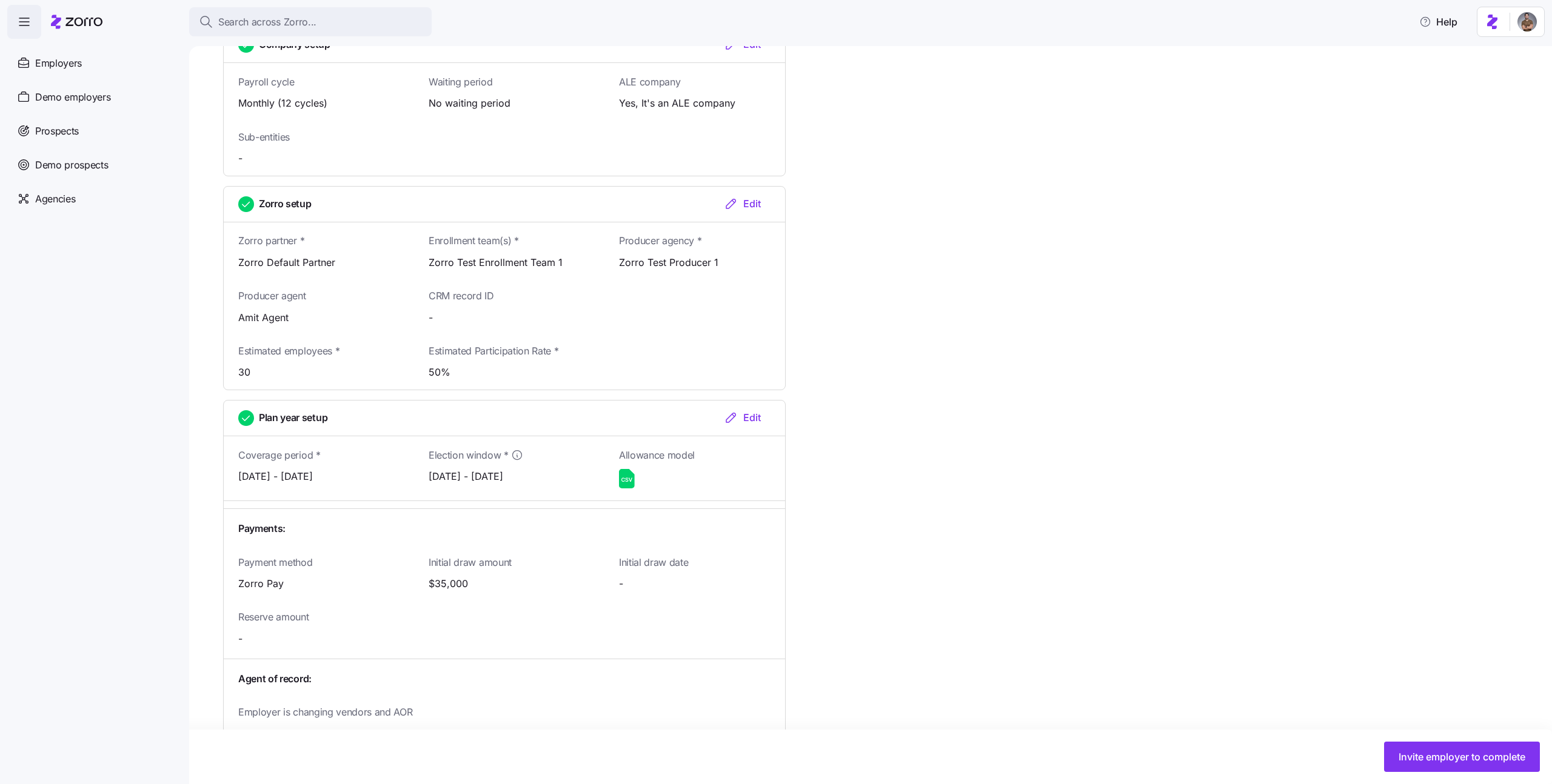
scroll to position [901, 0]
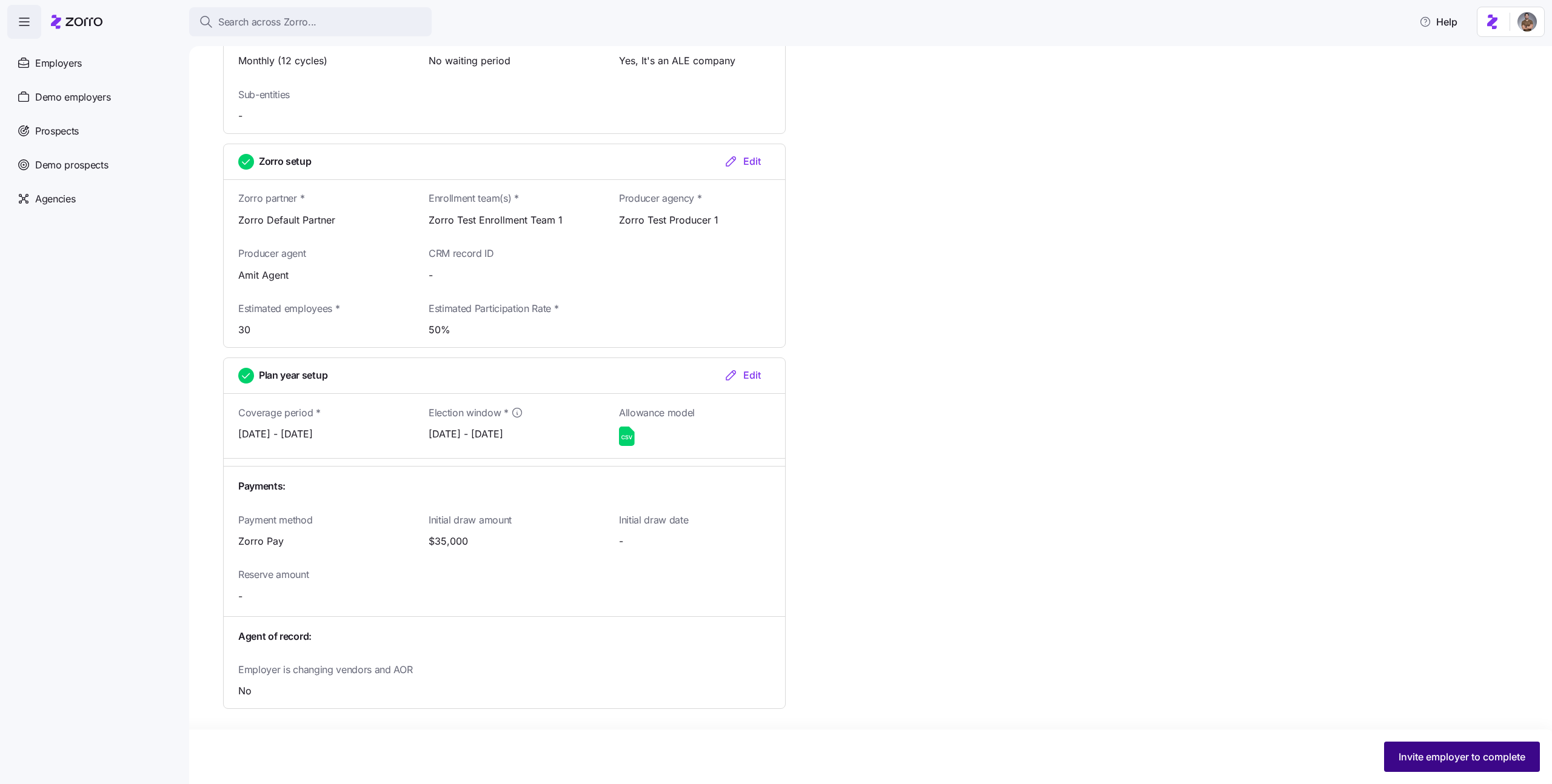
click at [1472, 764] on button "Invite employer to complete" at bounding box center [1462, 757] width 156 height 31
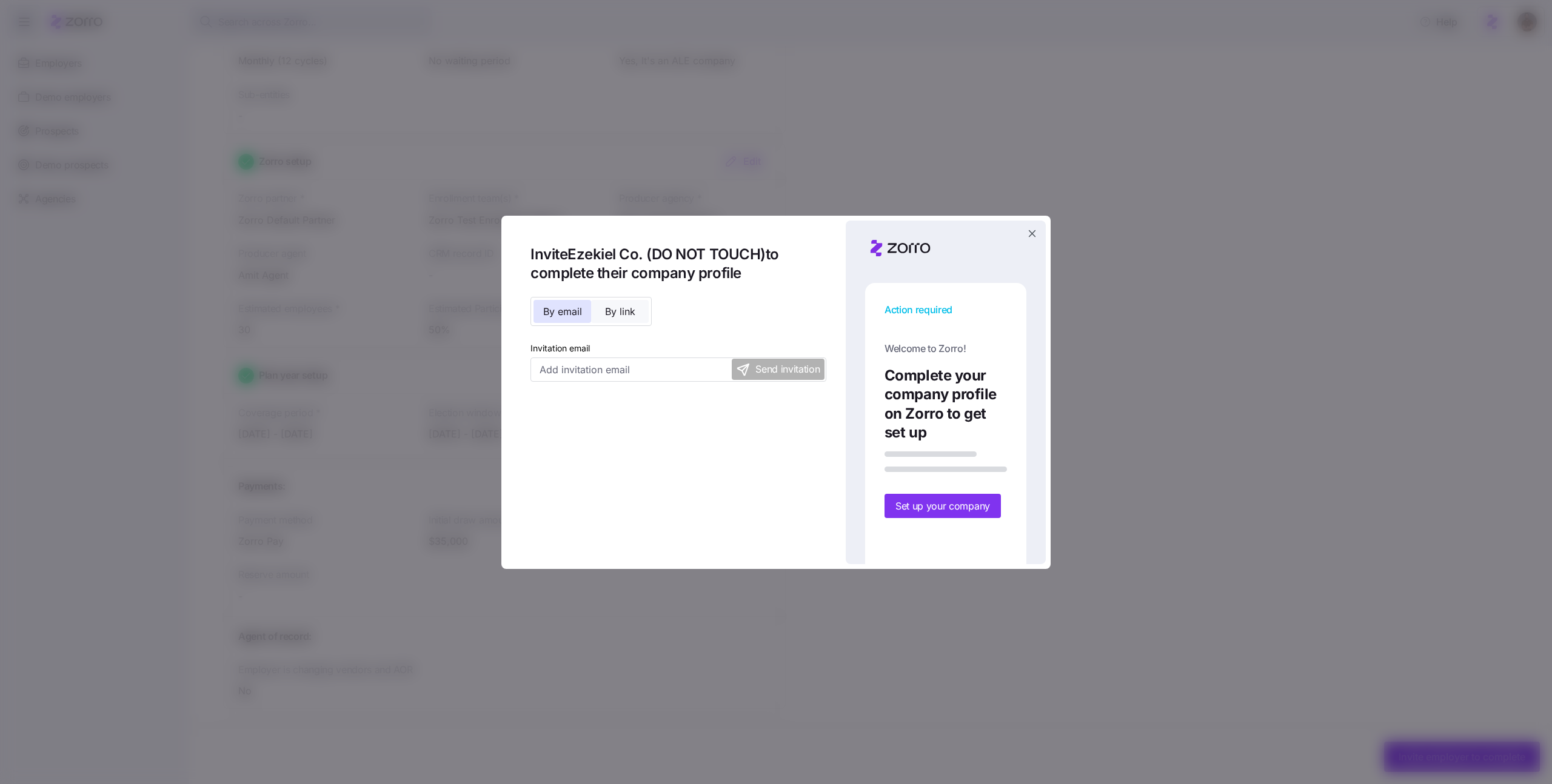
click at [637, 321] on button "By link" at bounding box center [620, 311] width 58 height 23
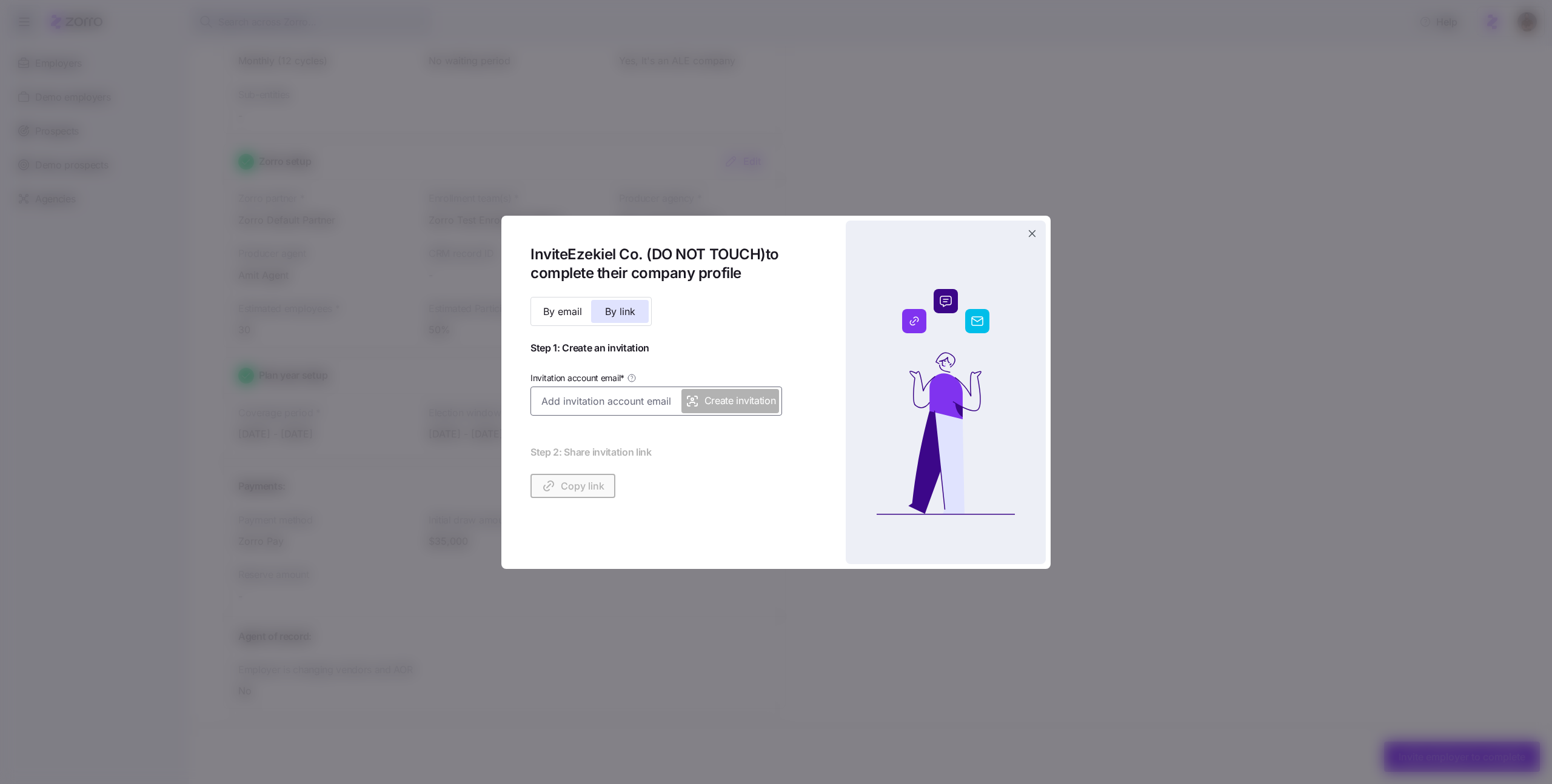
click at [605, 404] on input "Invitation account email *" at bounding box center [656, 401] width 252 height 29
click at [570, 402] on input "amit.s@myzorro.co" at bounding box center [656, 401] width 252 height 29
type input "amit.s+legal25@myzorro.co"
click at [865, 501] on div at bounding box center [946, 393] width 200 height 344
click at [744, 416] on div "Invite Ezekiel Co. (DO NOT TOUCH) to complete their company profile By email By…" at bounding box center [678, 372] width 296 height 254
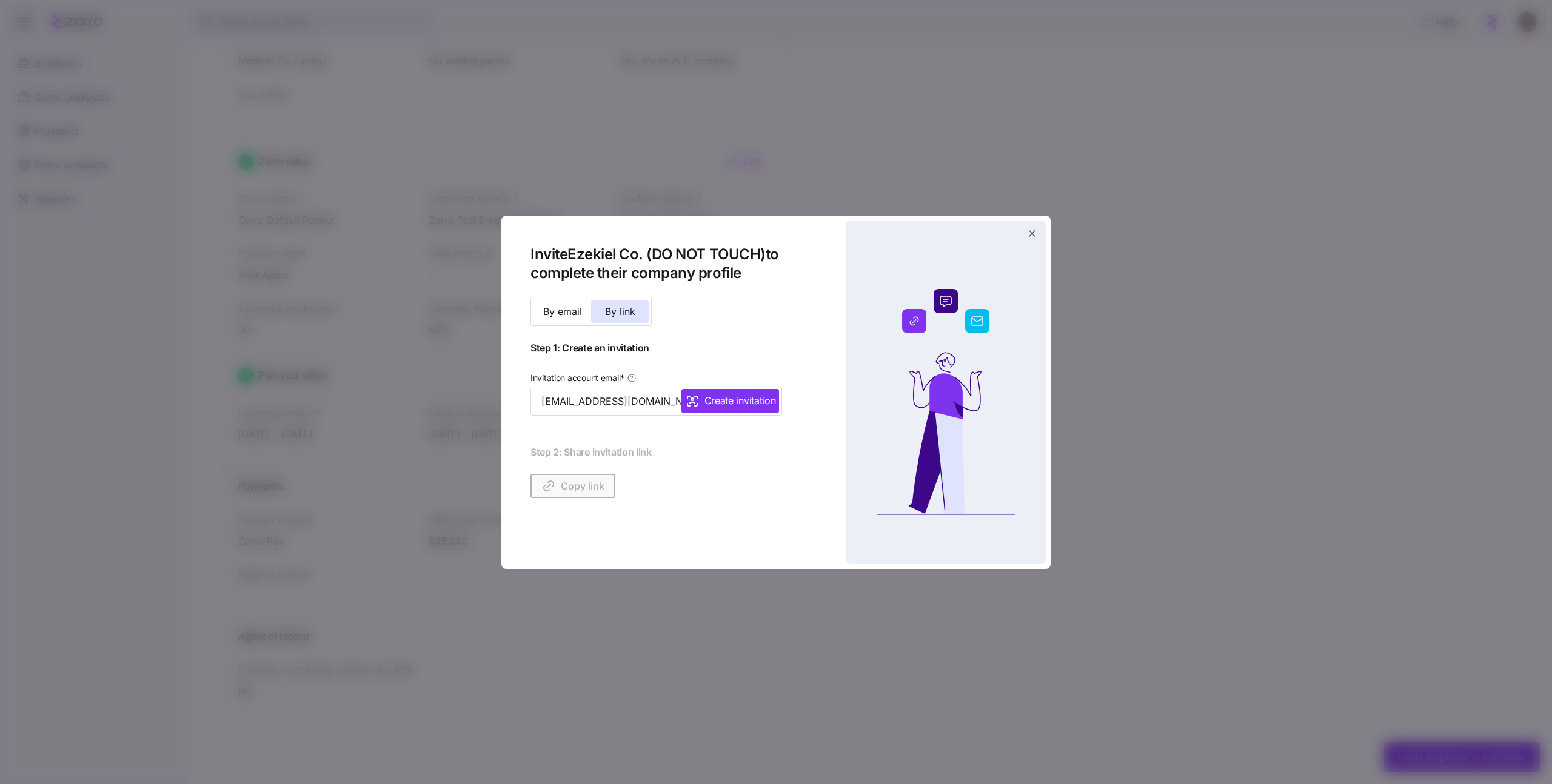
click at [740, 411] on button "Create invitation" at bounding box center [730, 402] width 98 height 24
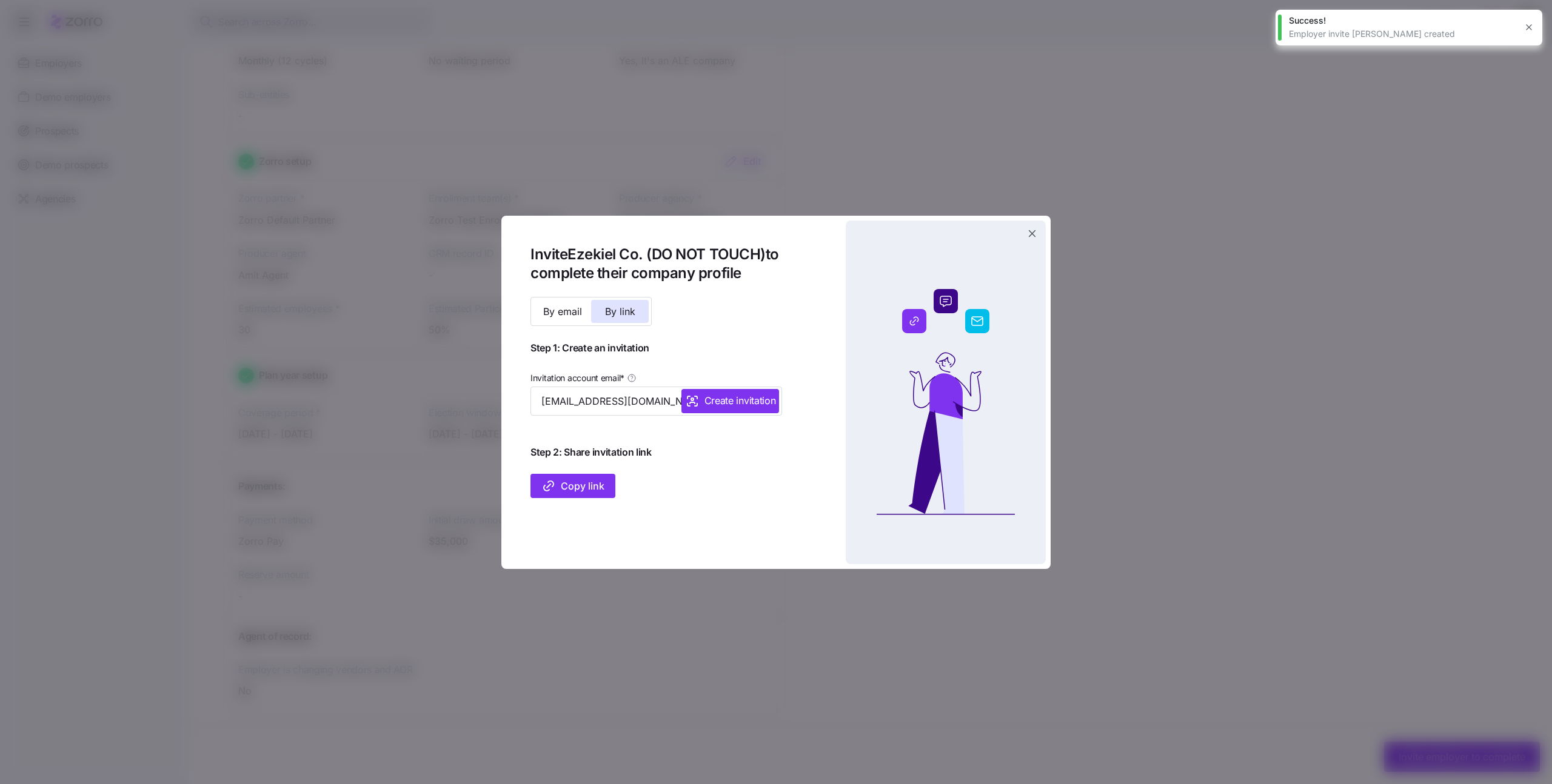
click at [585, 491] on span "Copy link" at bounding box center [572, 486] width 63 height 14
click at [1034, 232] on icon "button" at bounding box center [1032, 234] width 7 height 7
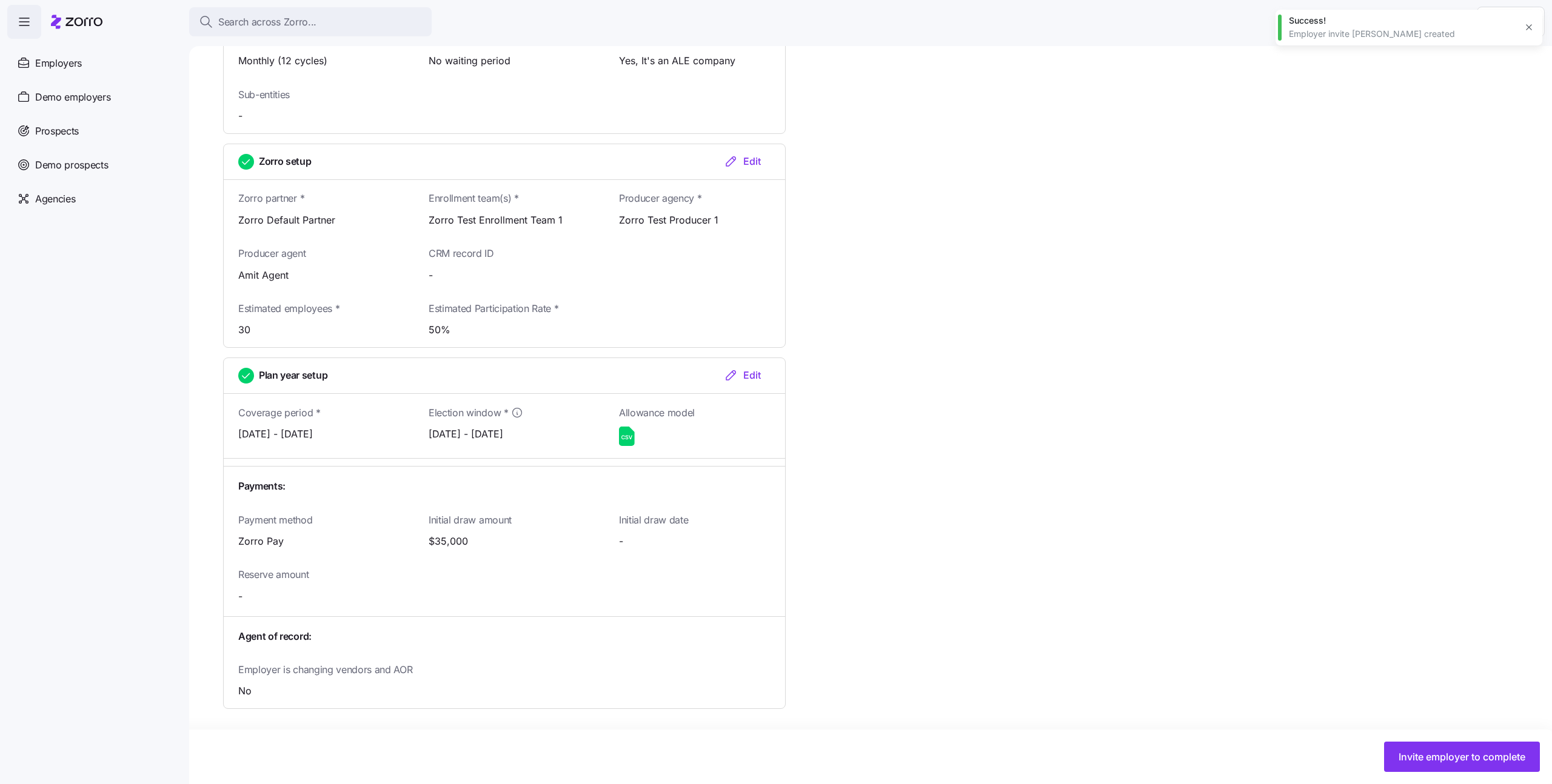
click at [1056, 336] on div "Review employer info Company details Edit Company name (DBA) * Ezekiel Co. (DO …" at bounding box center [879, 26] width 1312 height 1486
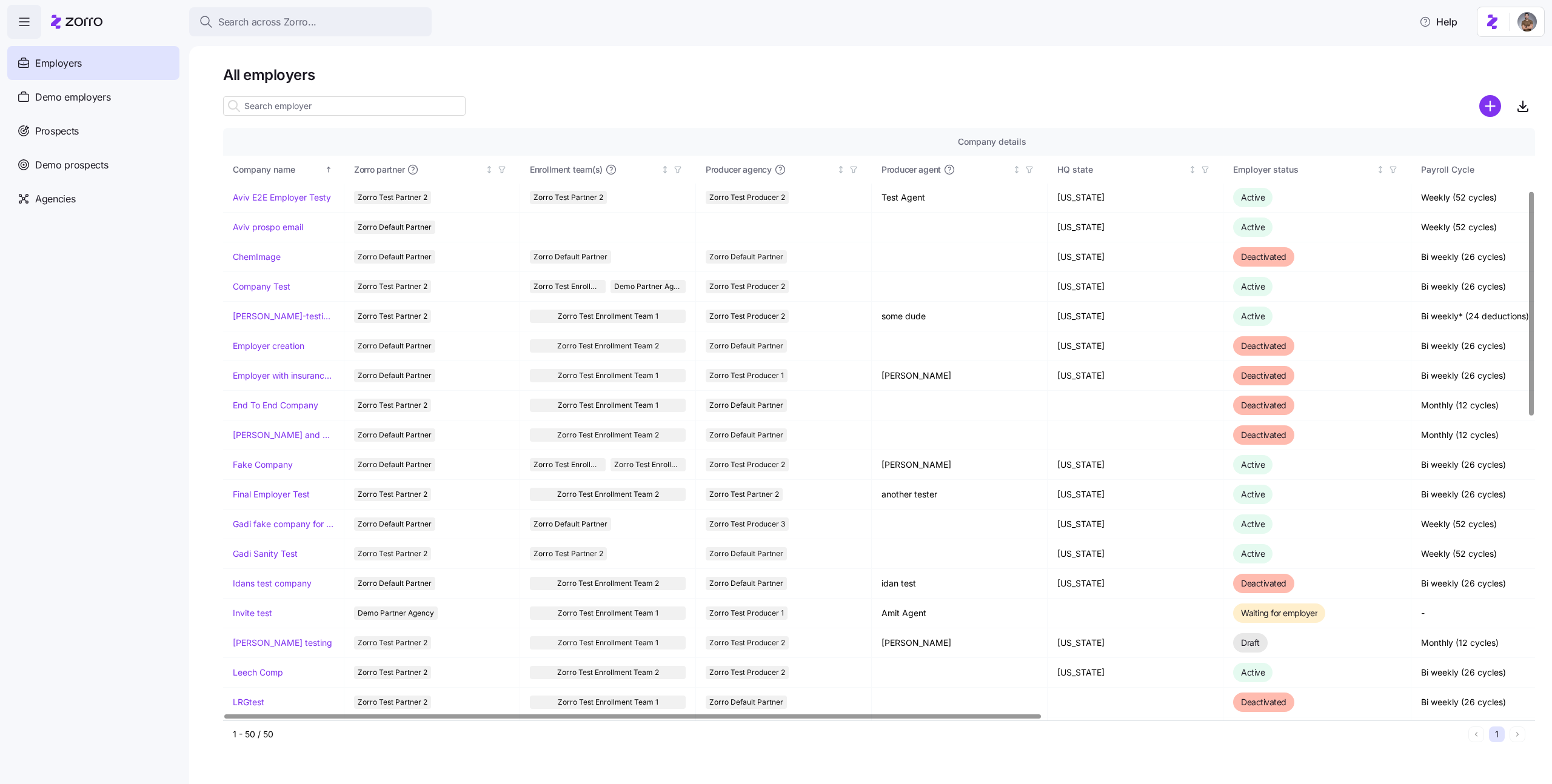
scroll to position [181, 0]
